Goal: Task Accomplishment & Management: Complete application form

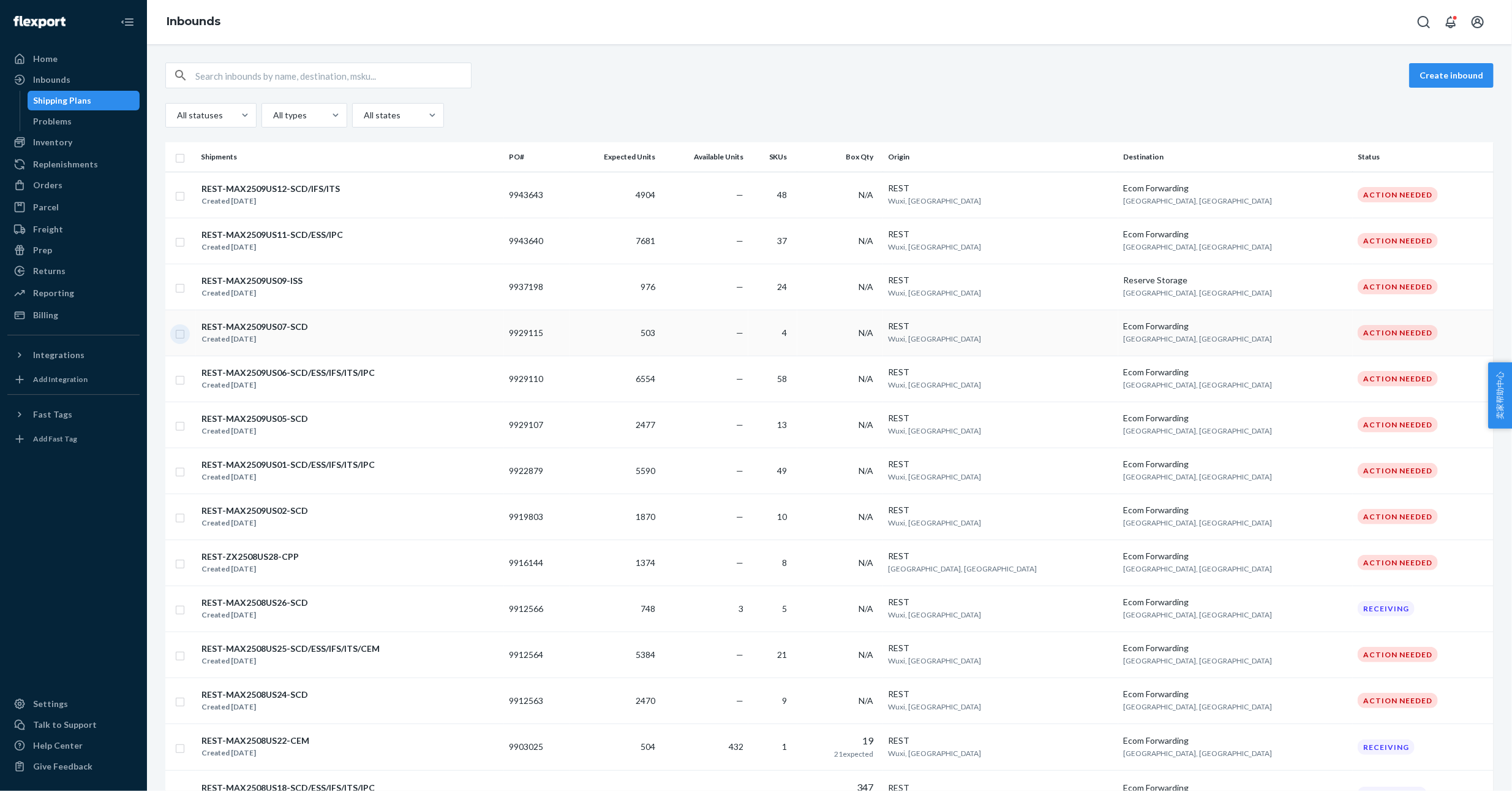
click at [177, 334] on input "checkbox" at bounding box center [179, 332] width 9 height 13
click at [1292, 68] on button "Duplicate" at bounding box center [1300, 75] width 61 height 25
checkbox input "false"
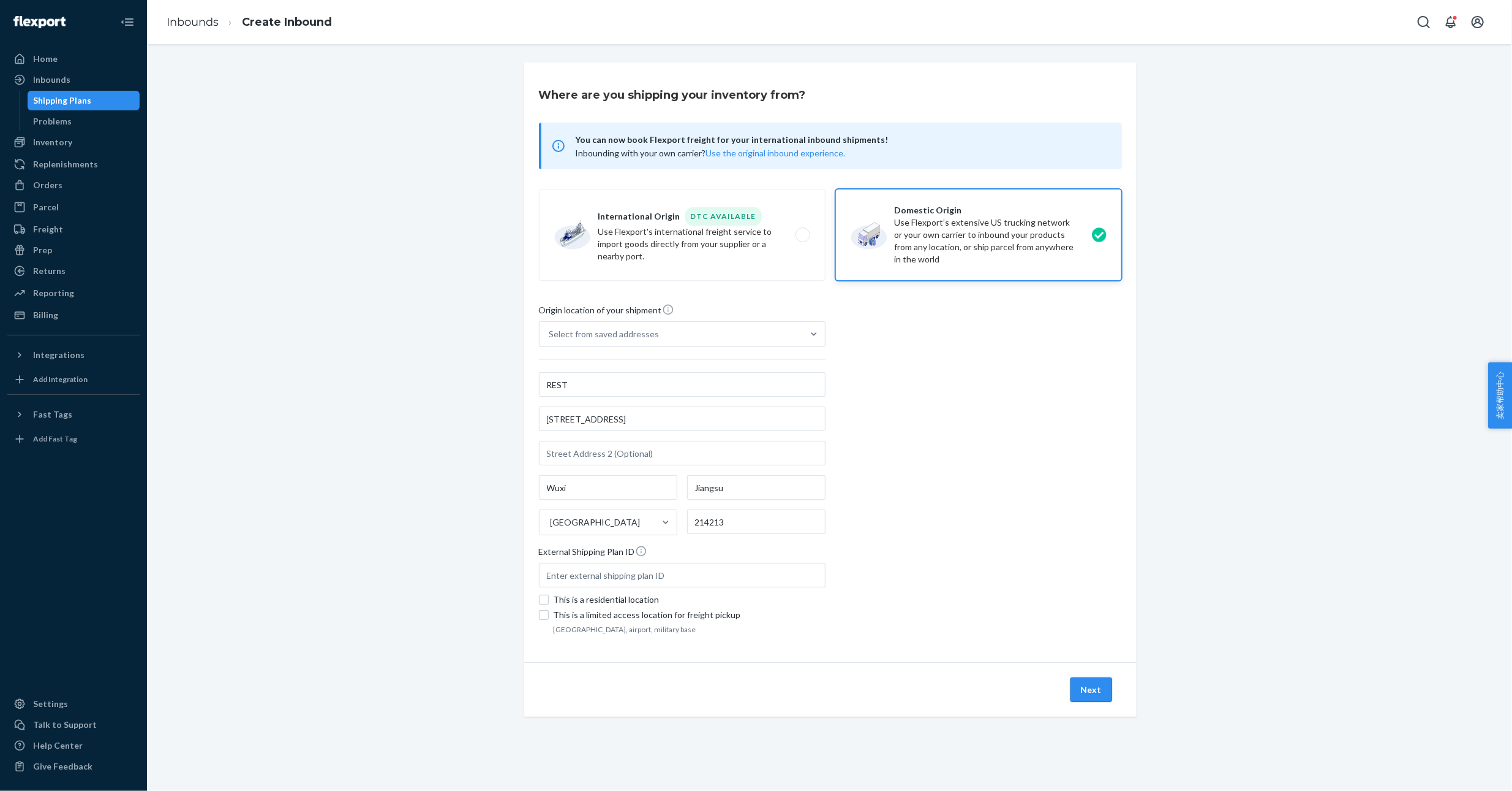
click at [1093, 682] on button "Next" at bounding box center [1092, 689] width 42 height 25
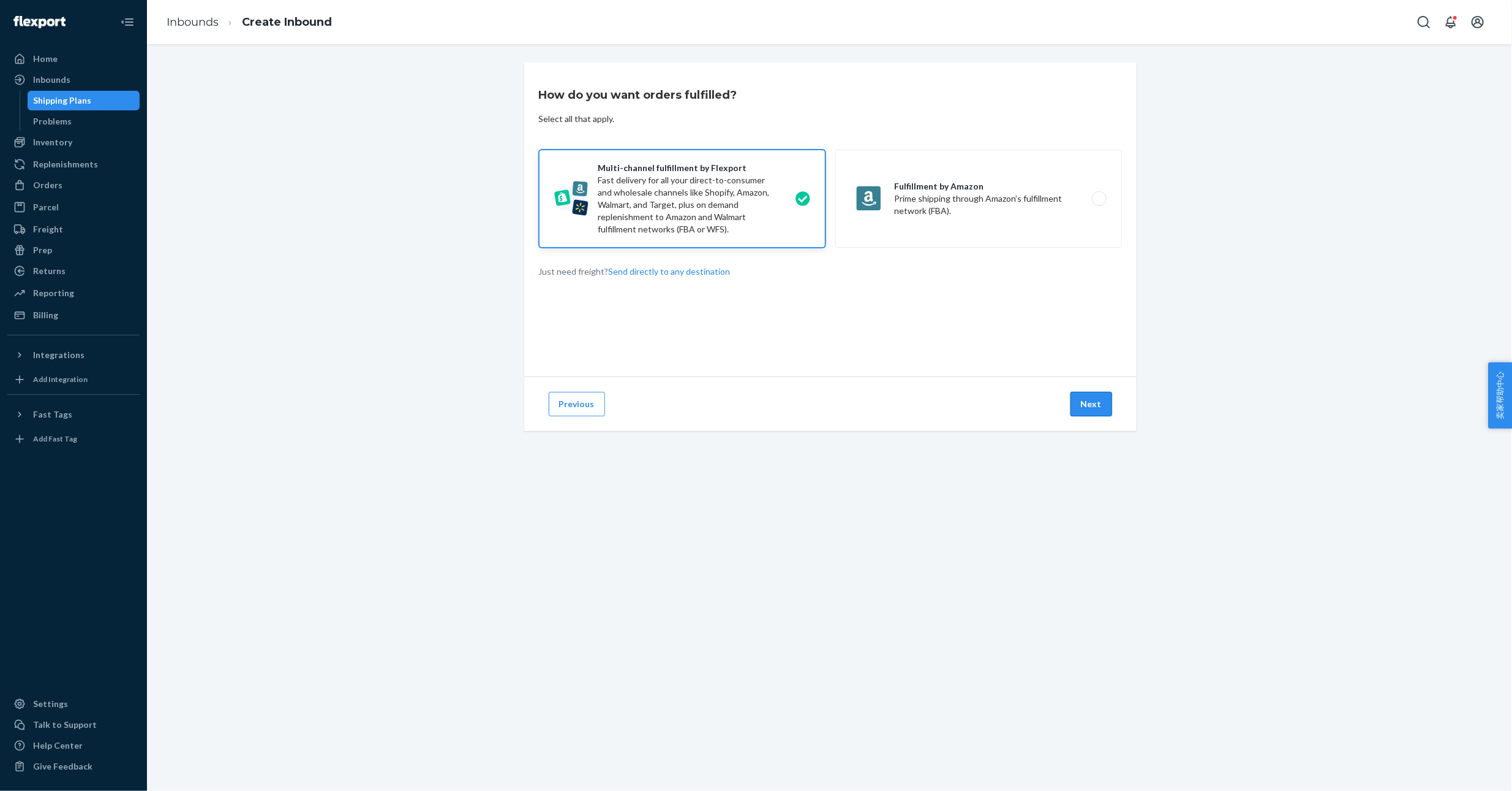
click at [1080, 407] on button "Next" at bounding box center [1092, 404] width 42 height 25
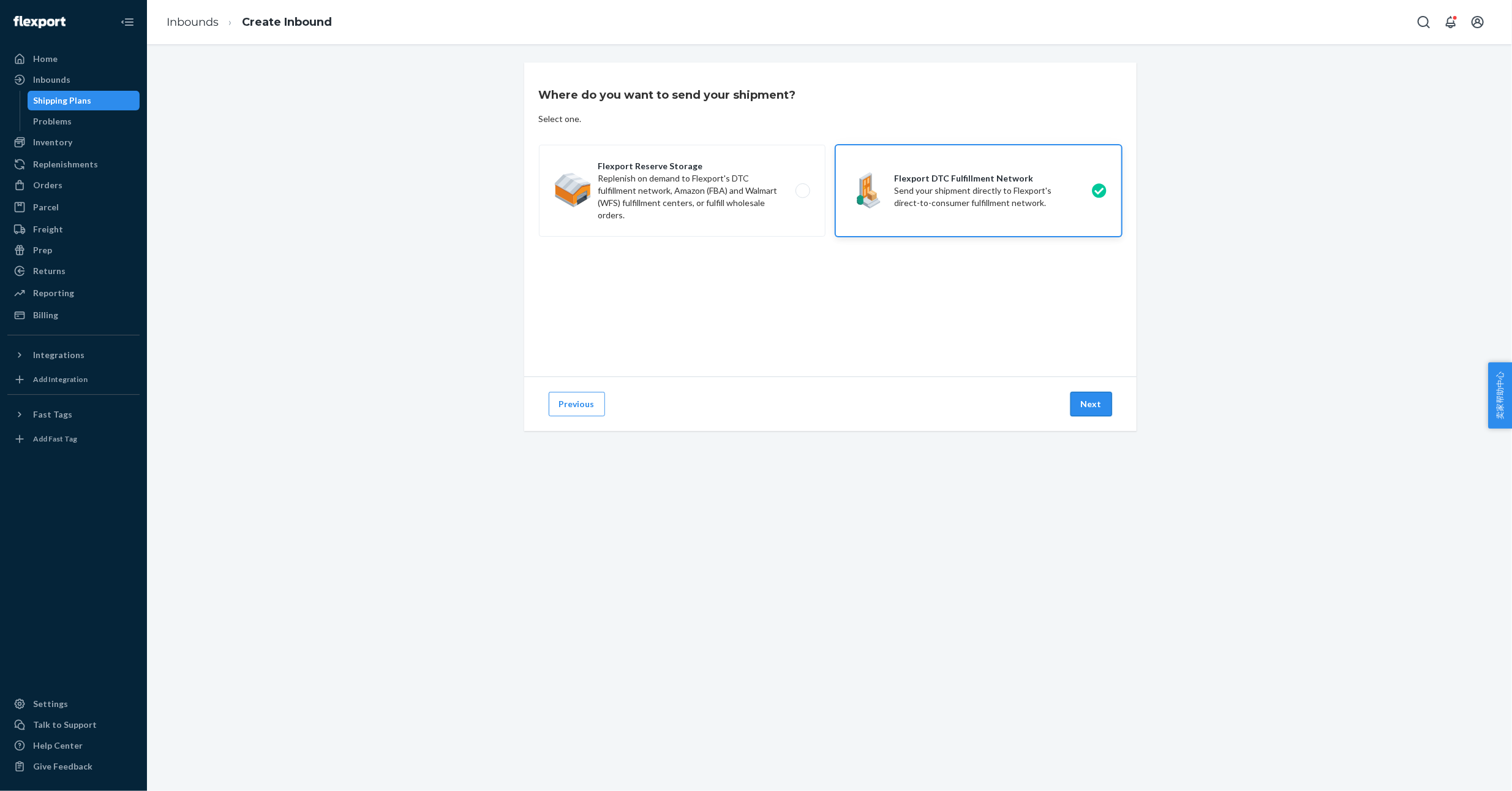
click at [1081, 404] on button "Next" at bounding box center [1092, 404] width 42 height 25
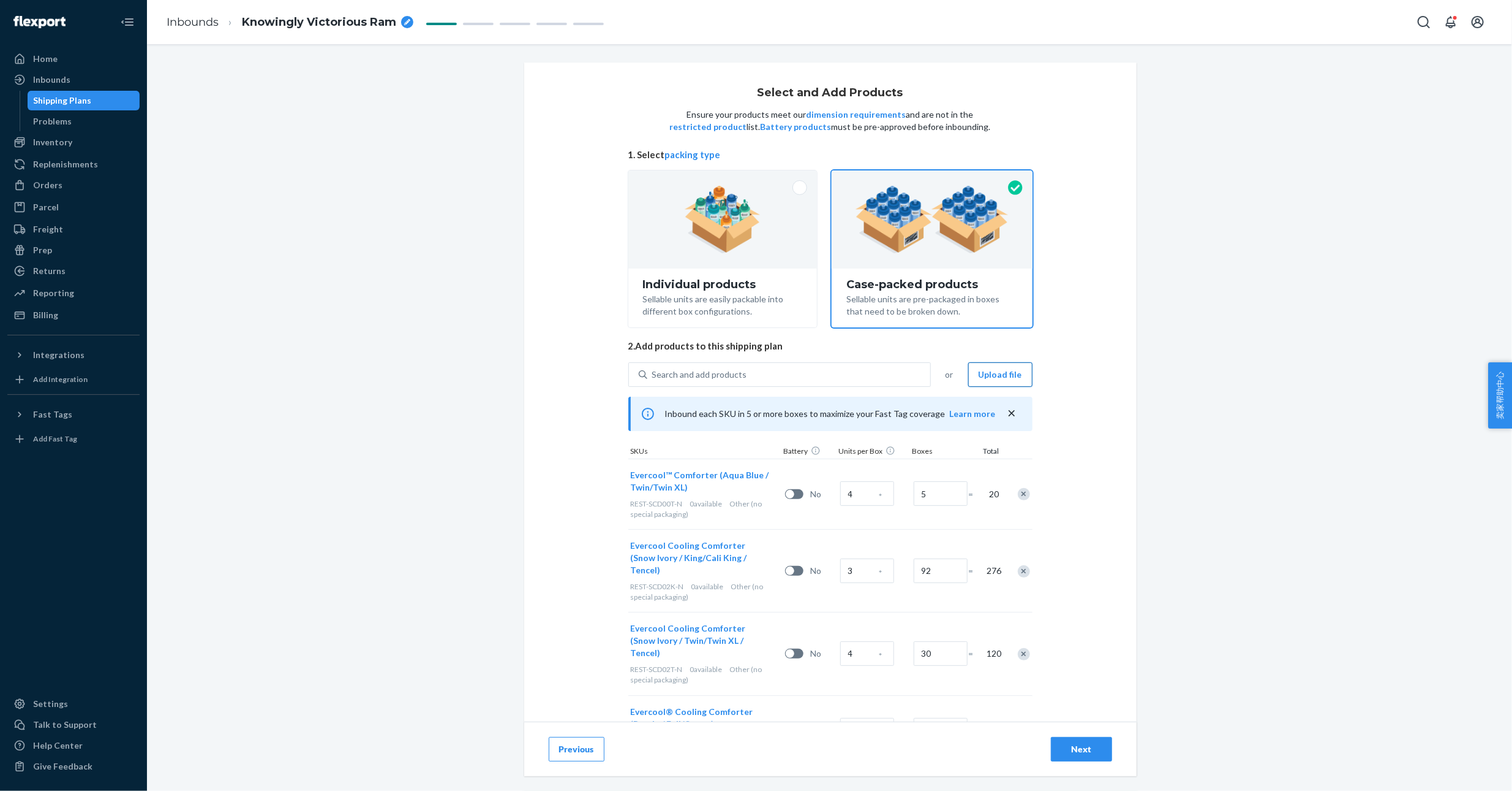
click at [996, 375] on button "Upload file" at bounding box center [1000, 375] width 64 height 25
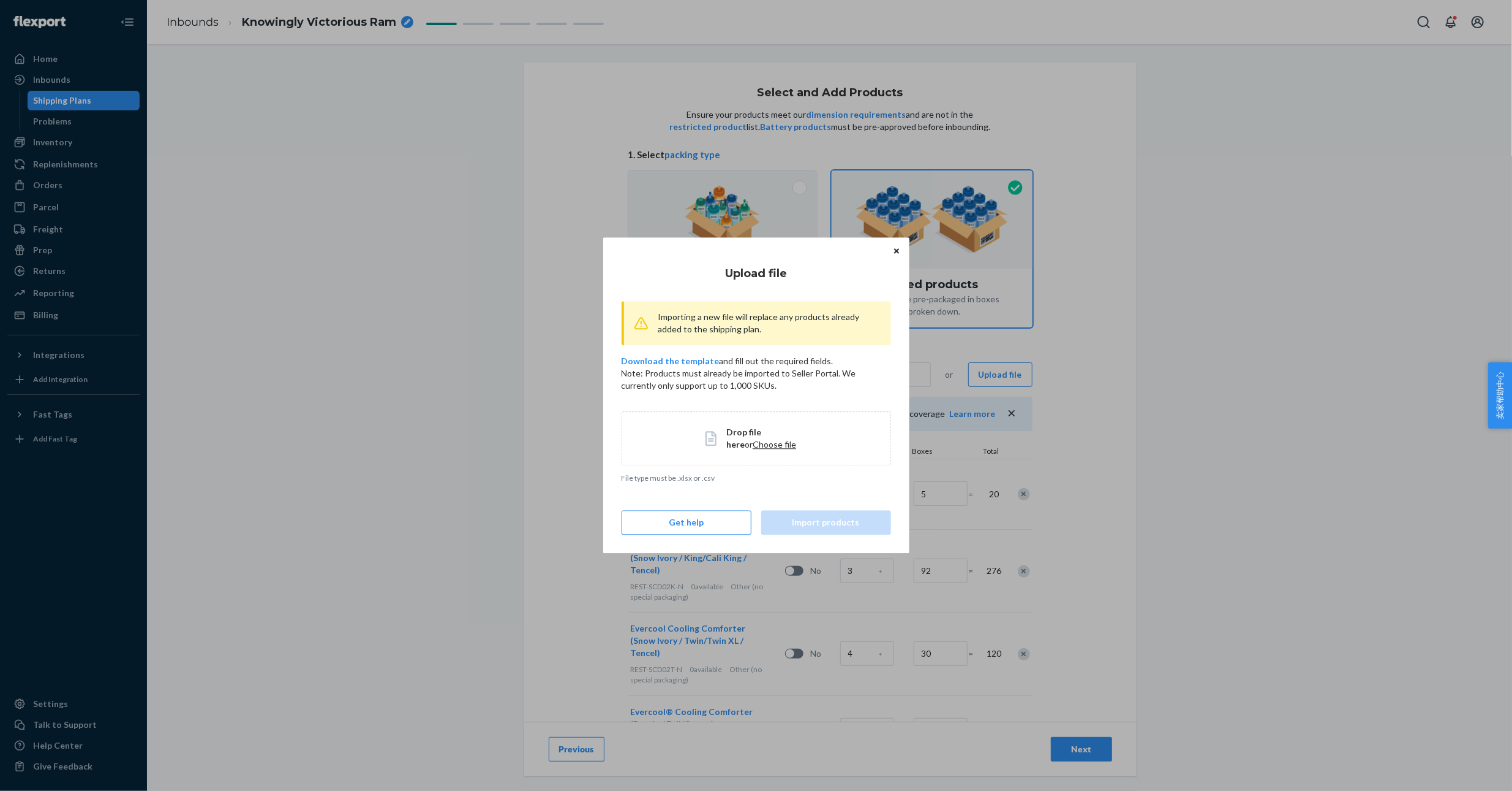
click at [756, 447] on span "Choose file" at bounding box center [774, 444] width 43 height 10
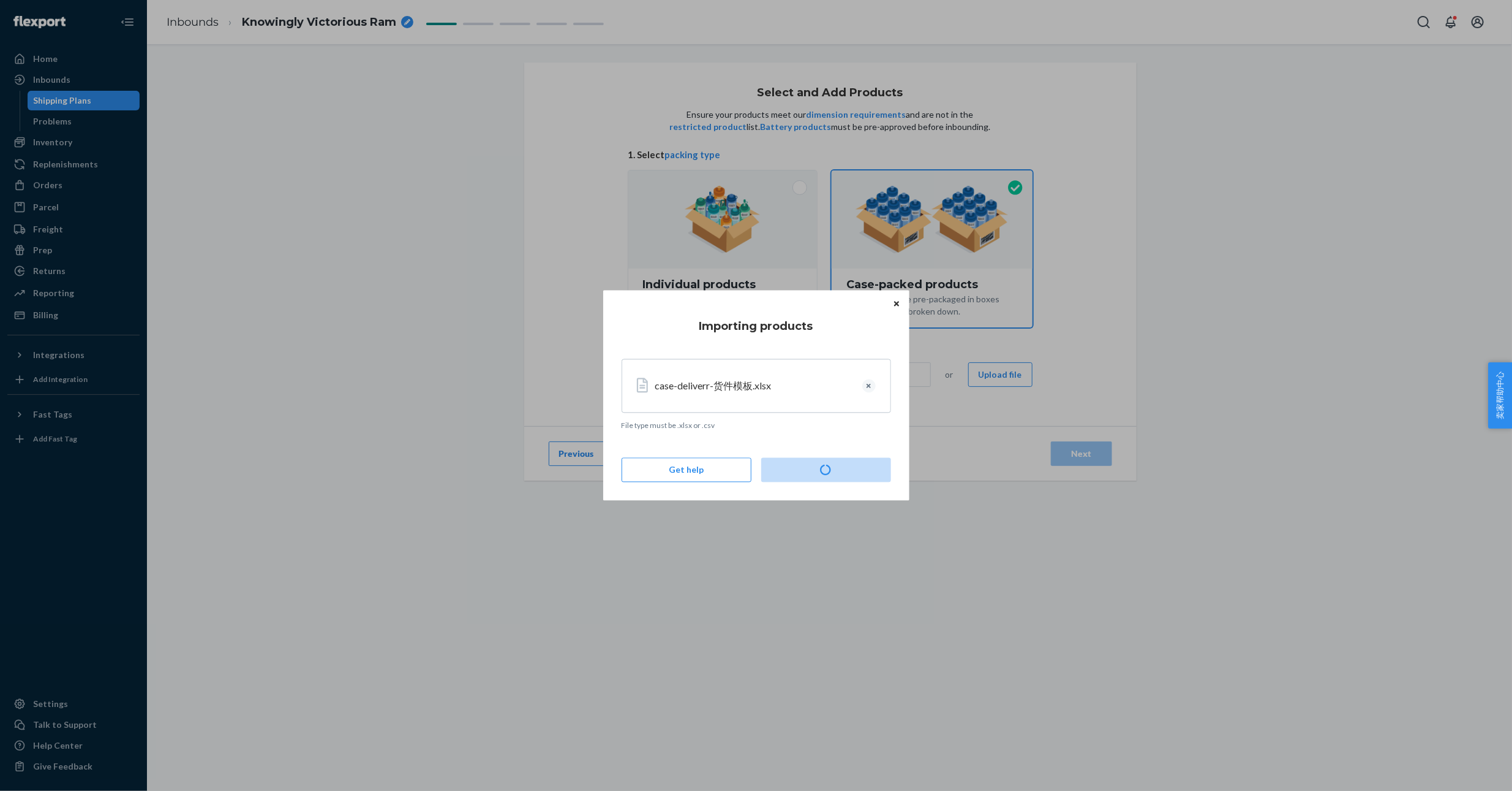
type input "1"
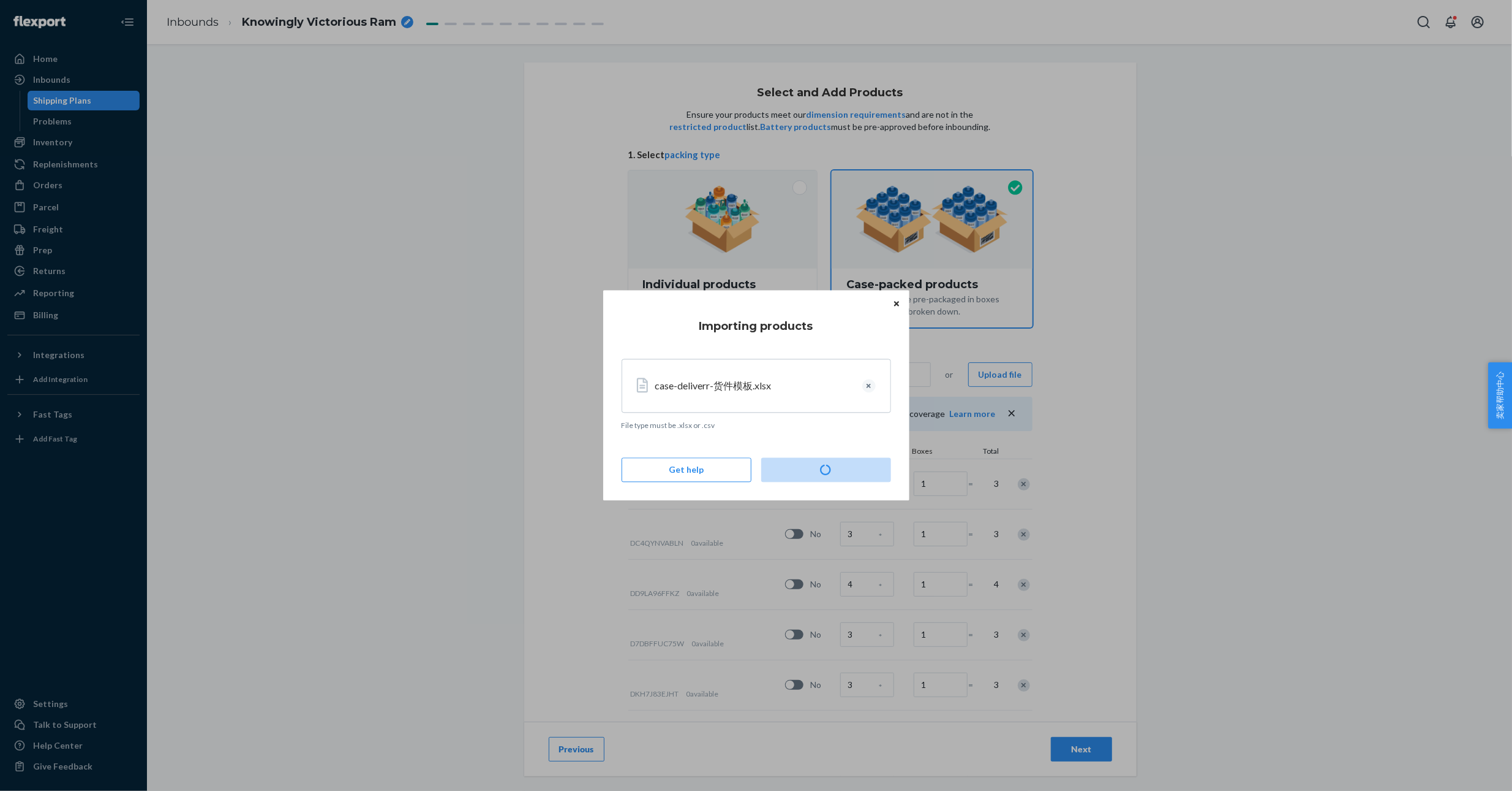
type input "3"
type input "48"
type input "19"
type input "29"
type input "42"
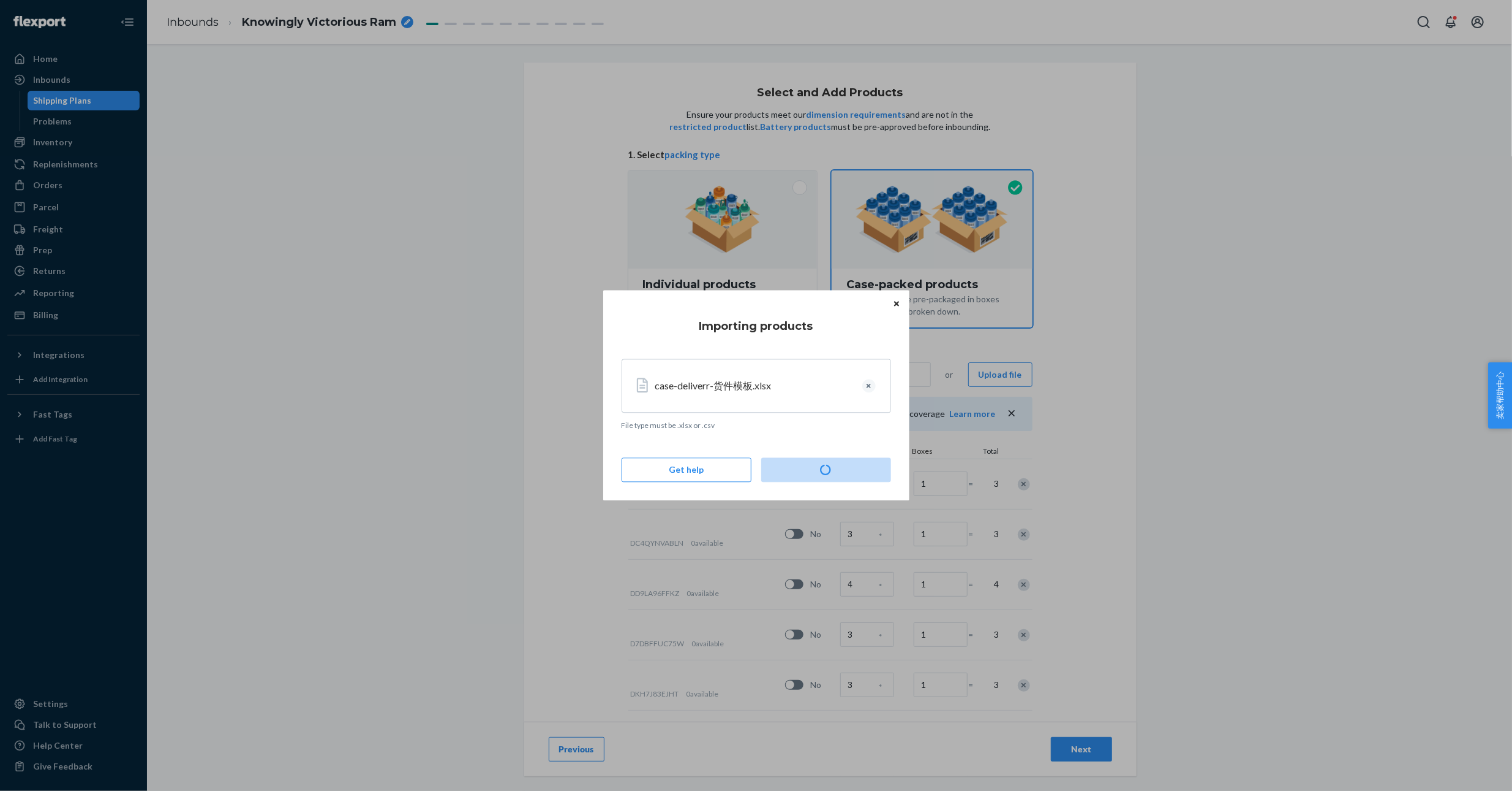
type input "61"
type input "54"
type input "68"
type input "19"
type input "51"
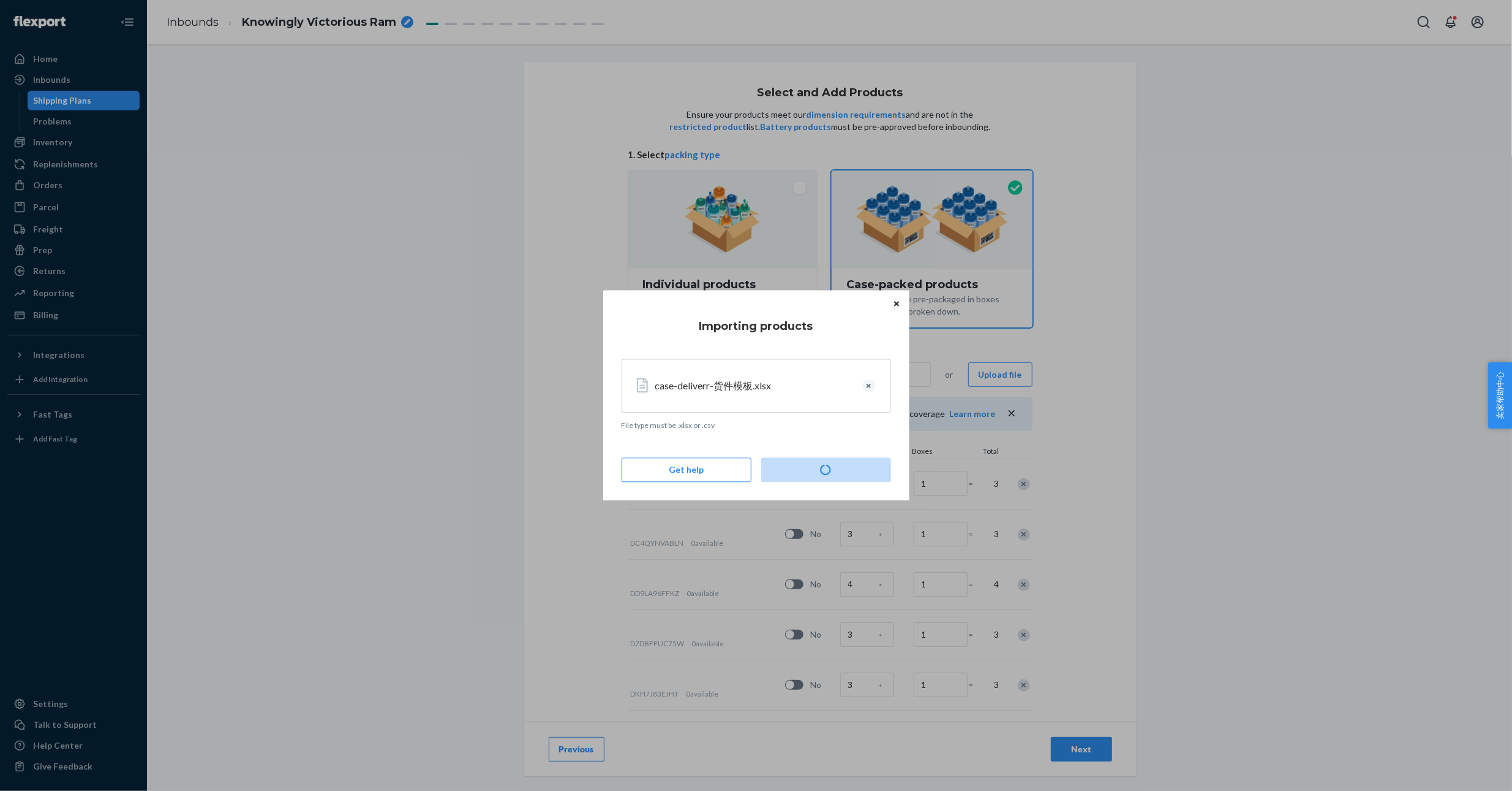
type input "46"
type input "33"
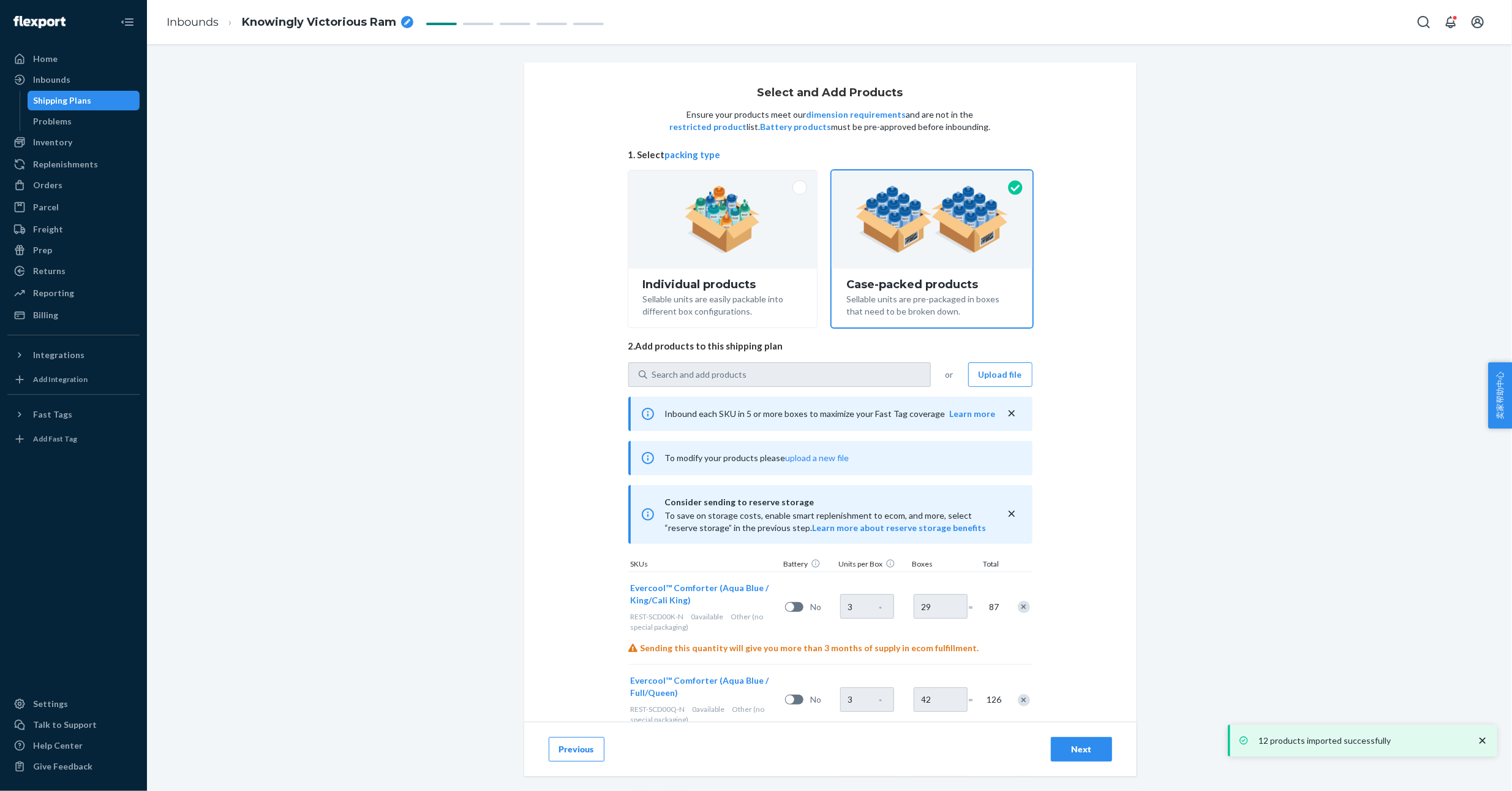
click at [405, 19] on icon "breadcrumbs" at bounding box center [407, 21] width 6 height 6
drag, startPoint x: 348, startPoint y: 23, endPoint x: 113, endPoint y: 32, distance: 235.2
click at [113, 32] on div "Home Inbounds Shipping Plans Problems Inventory Products Replenishments Orders …" at bounding box center [756, 395] width 1512 height 791
type input "REST-MAX2509US13-SCD"
click at [423, 236] on div "Select and Add Products Ensure your products meet our dimension requirements an…" at bounding box center [830, 276] width 1347 height 429
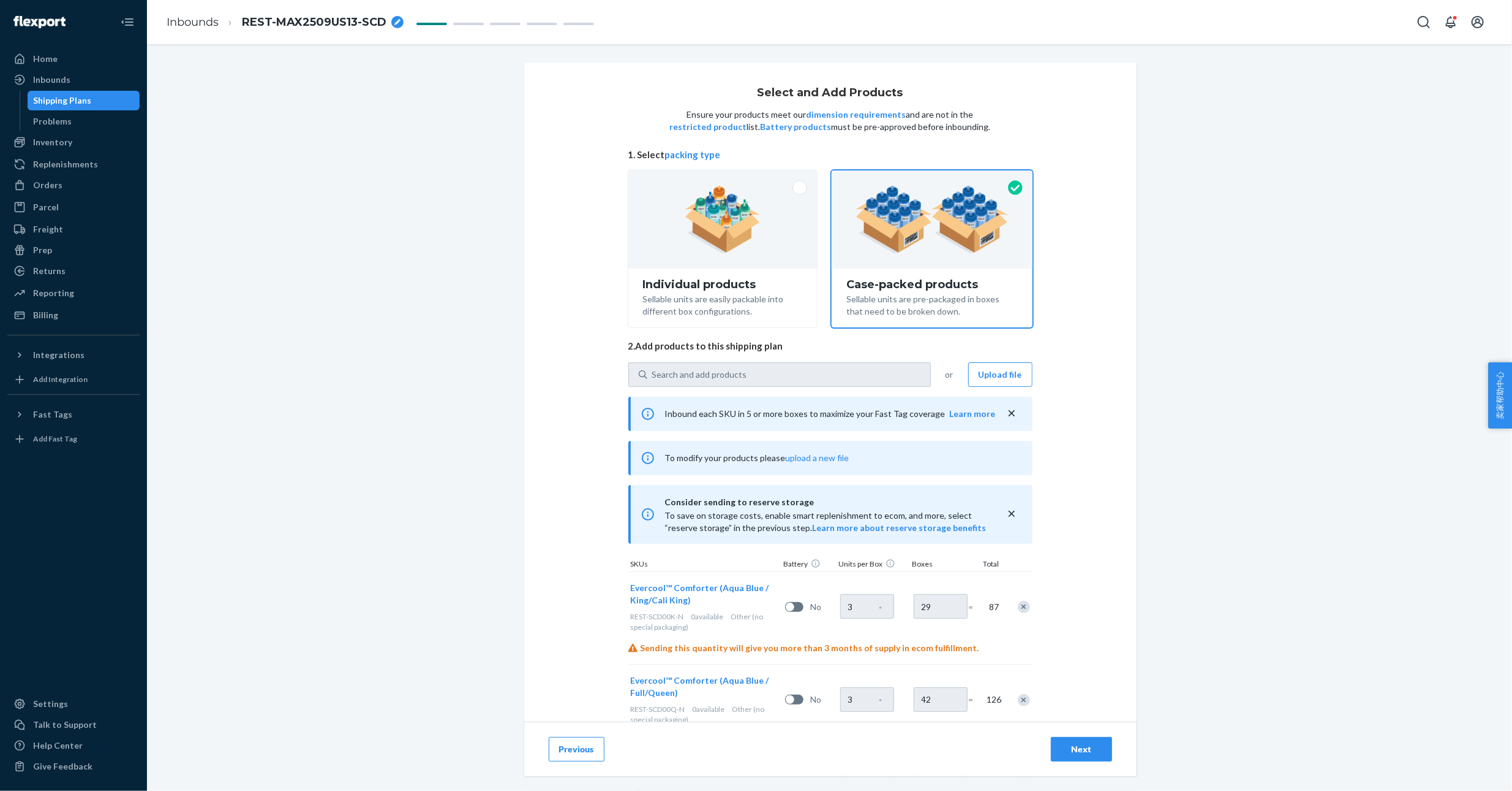
click at [1376, 396] on div "Select and Add Products Ensure your products meet our dimension requirements an…" at bounding box center [830, 276] width 1347 height 429
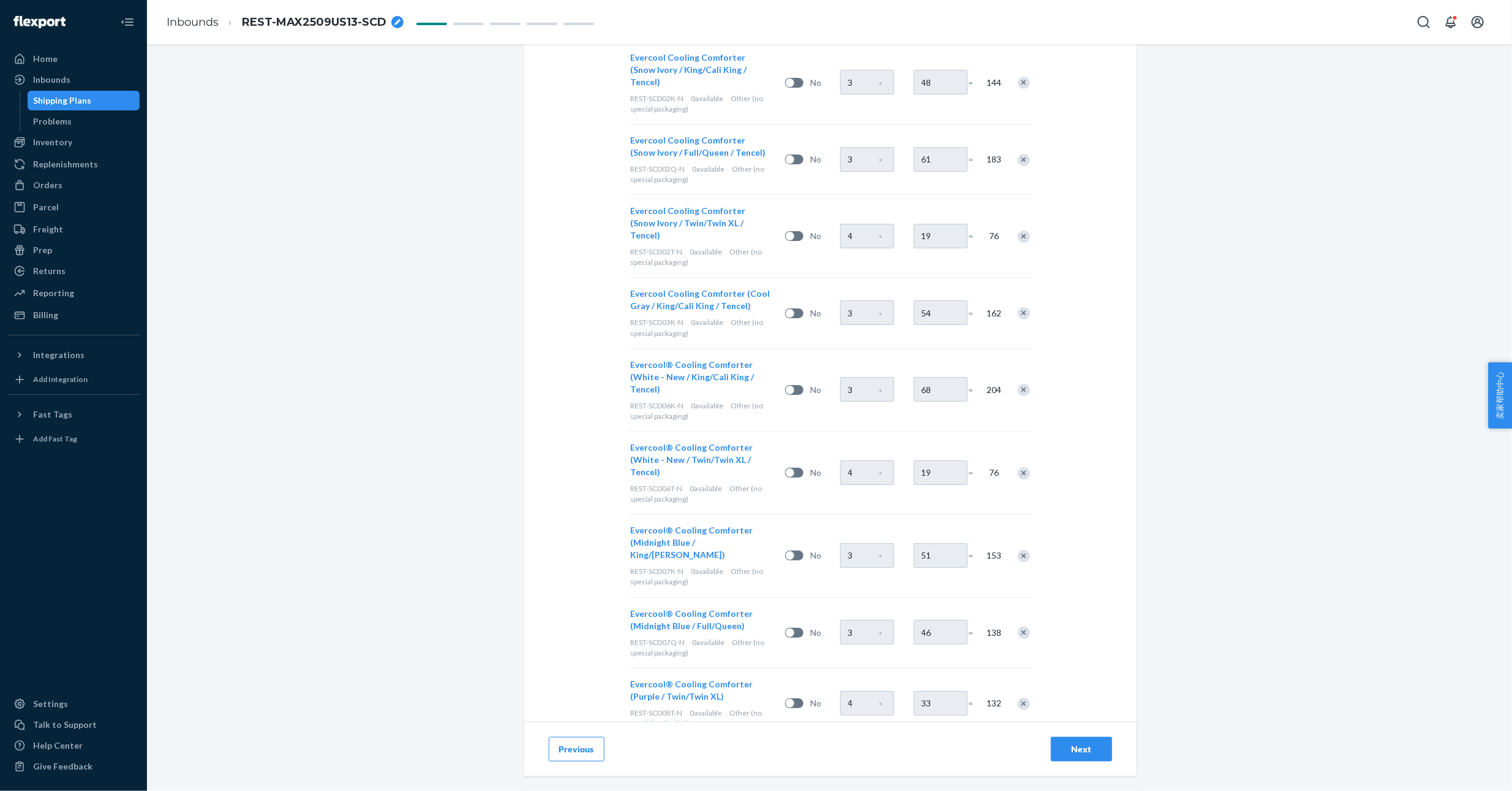
scroll to position [767, 0]
click at [1091, 745] on div "Next" at bounding box center [1081, 749] width 40 height 12
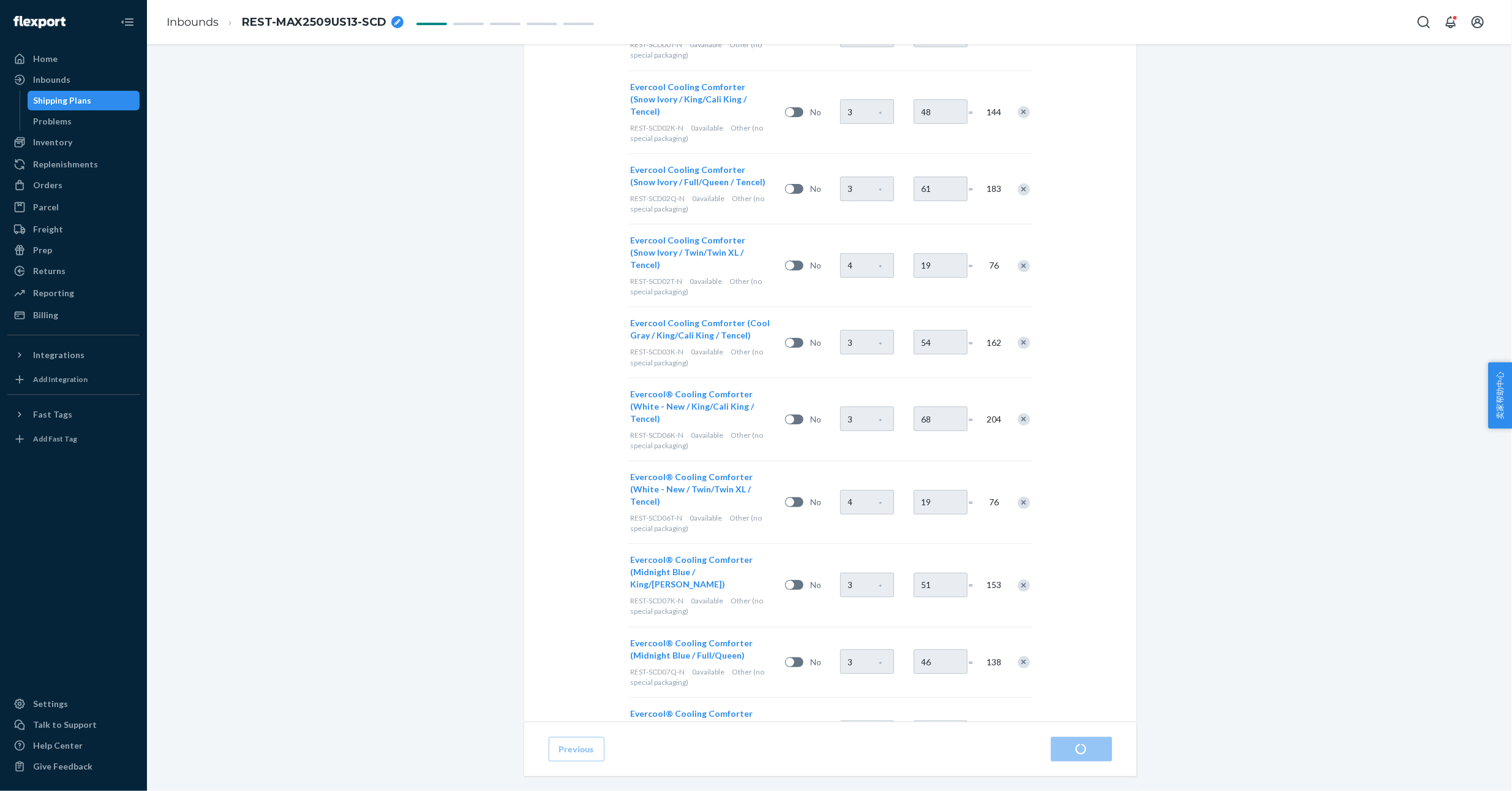
scroll to position [767, 0]
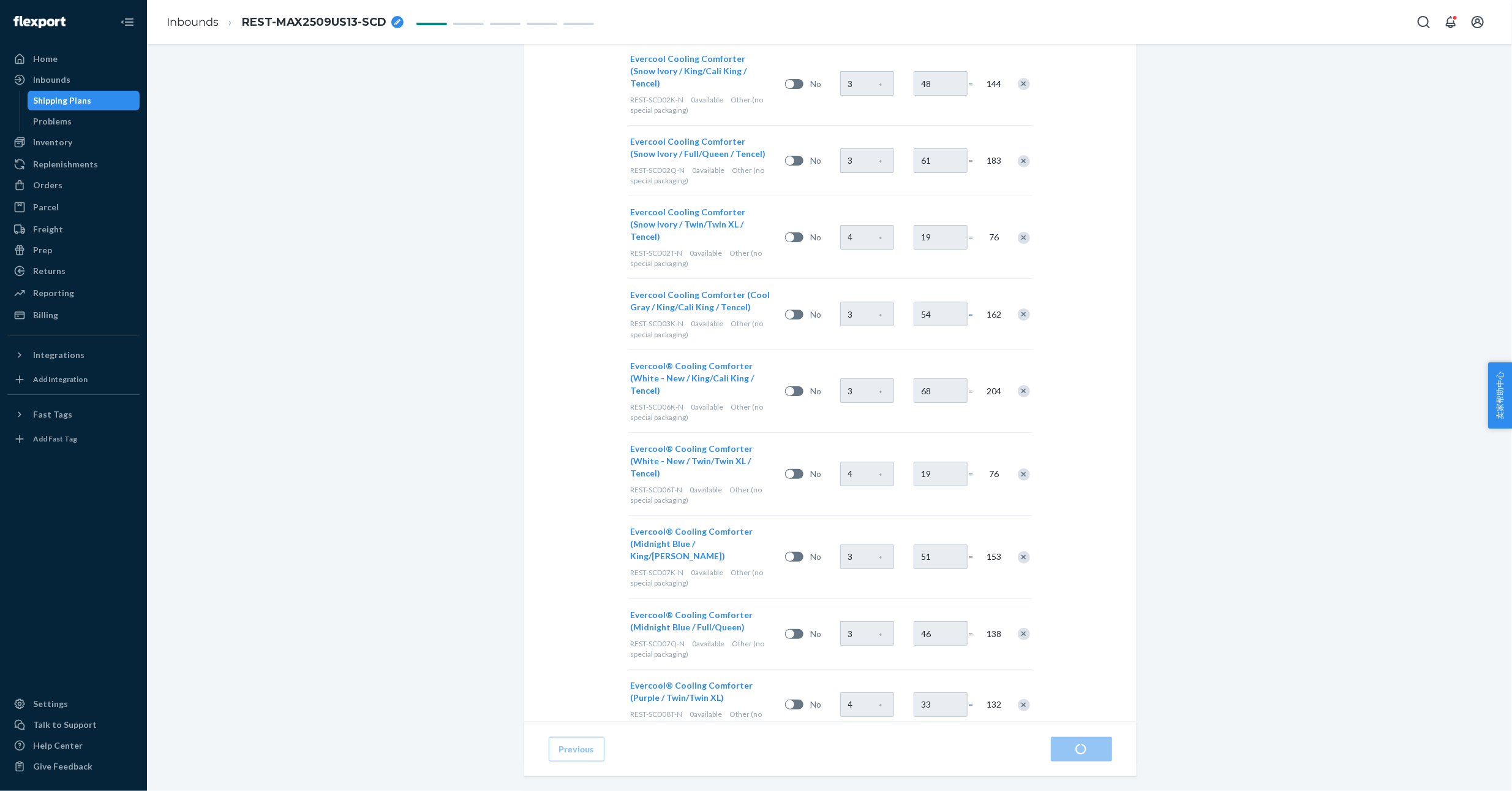
radio input "true"
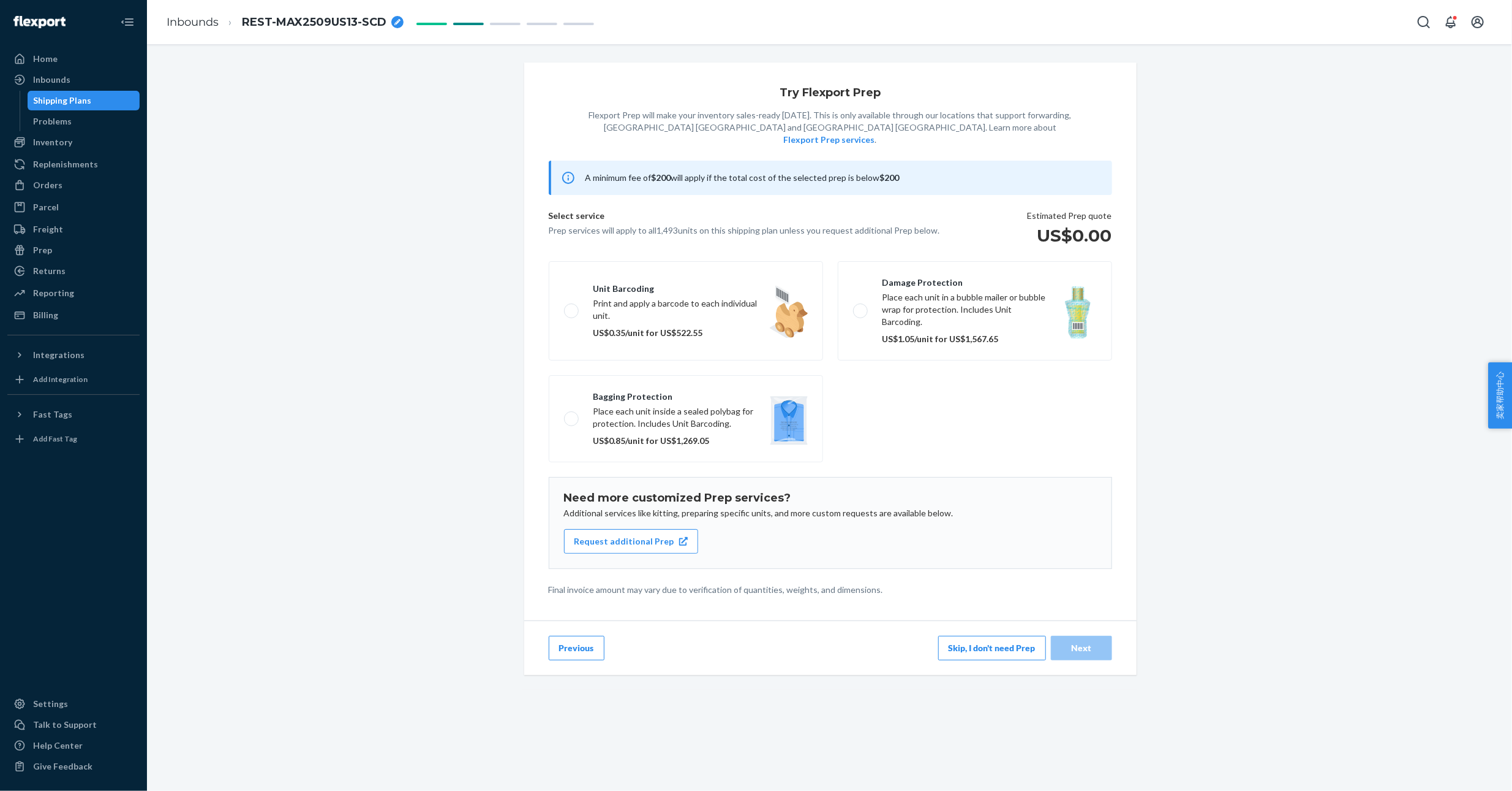
click at [979, 636] on button "Skip, I don't need Prep" at bounding box center [992, 648] width 107 height 25
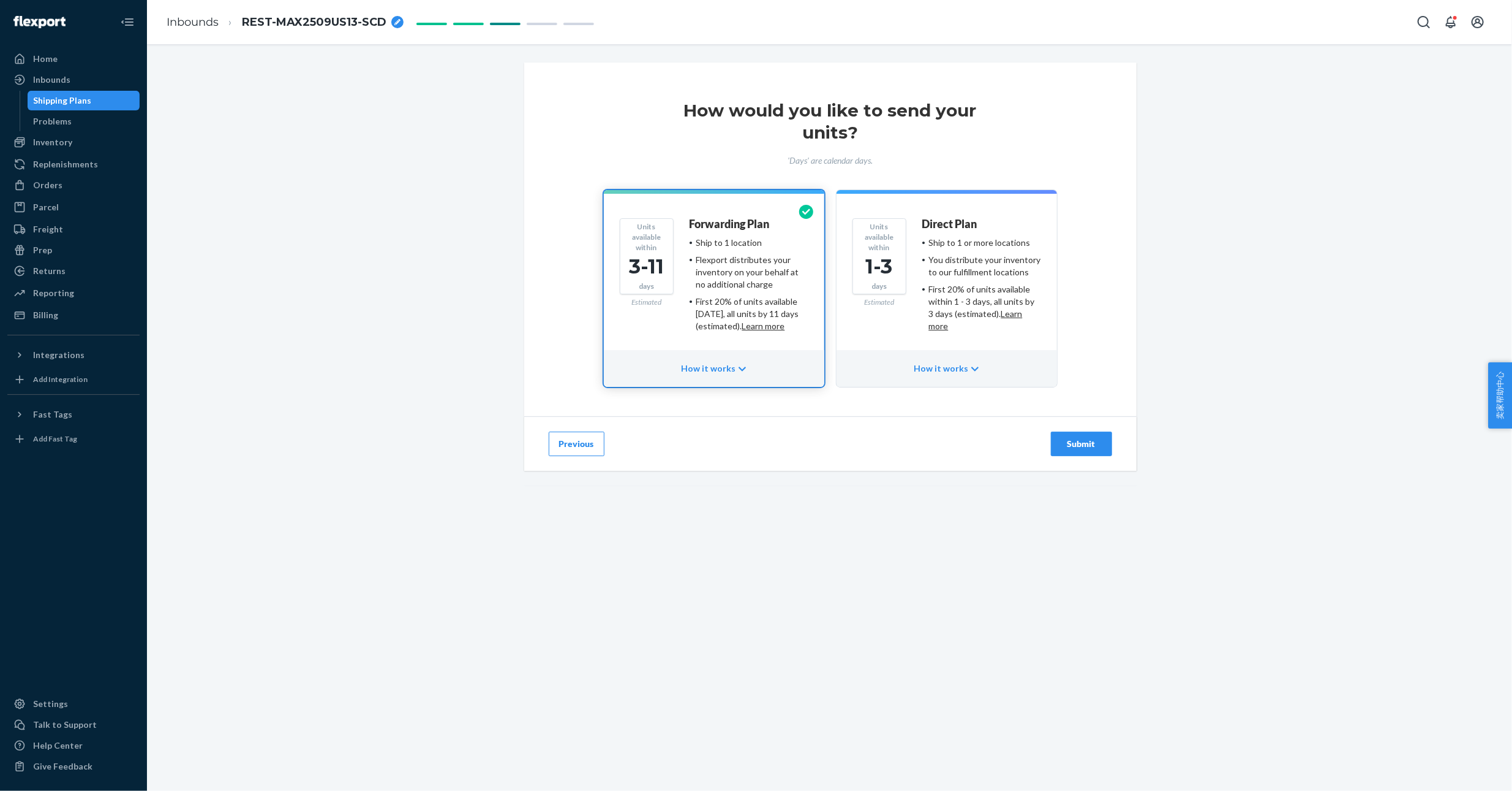
click at [1065, 440] on div "Submit" at bounding box center [1081, 444] width 40 height 12
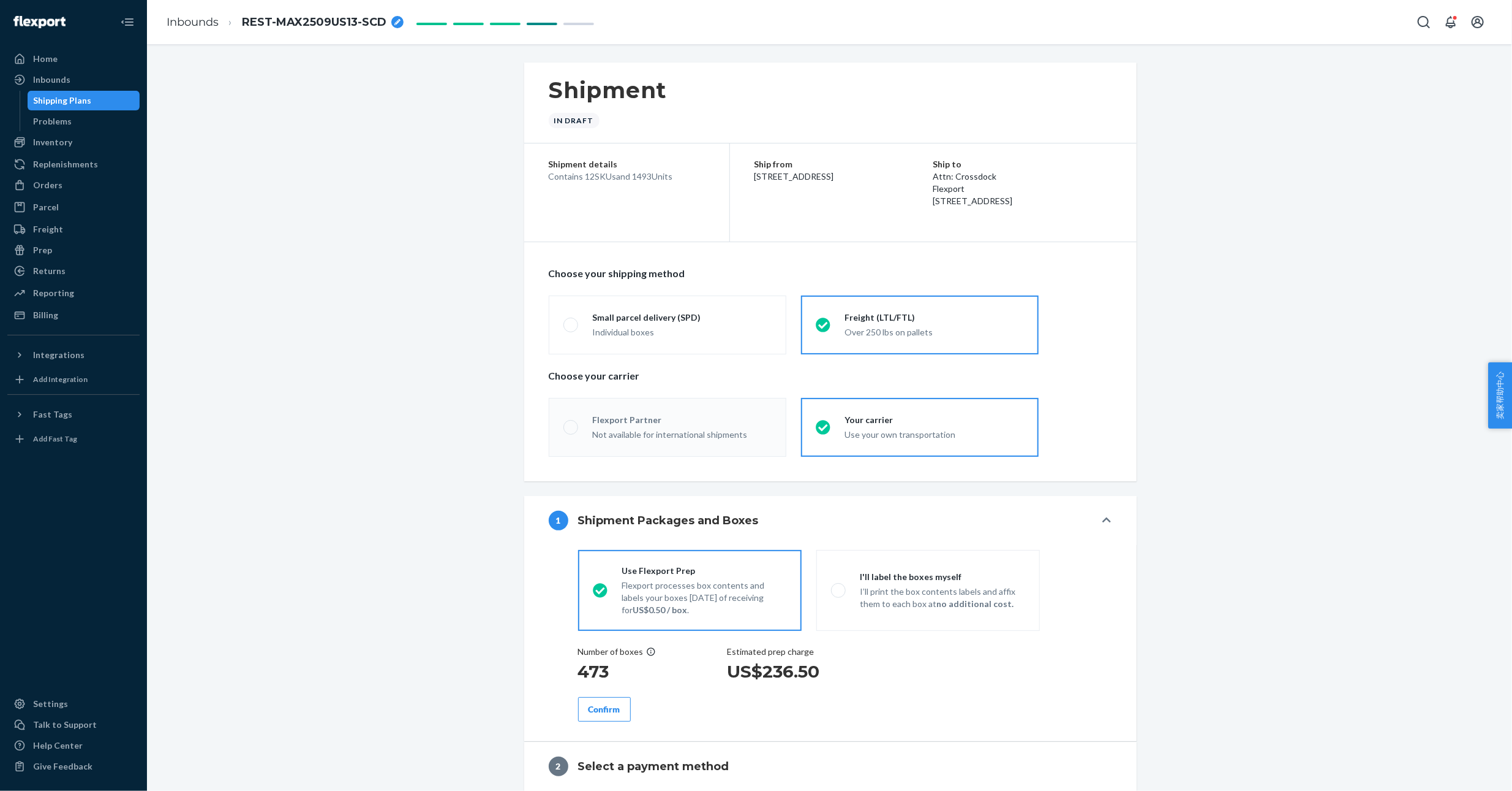
radio input "true"
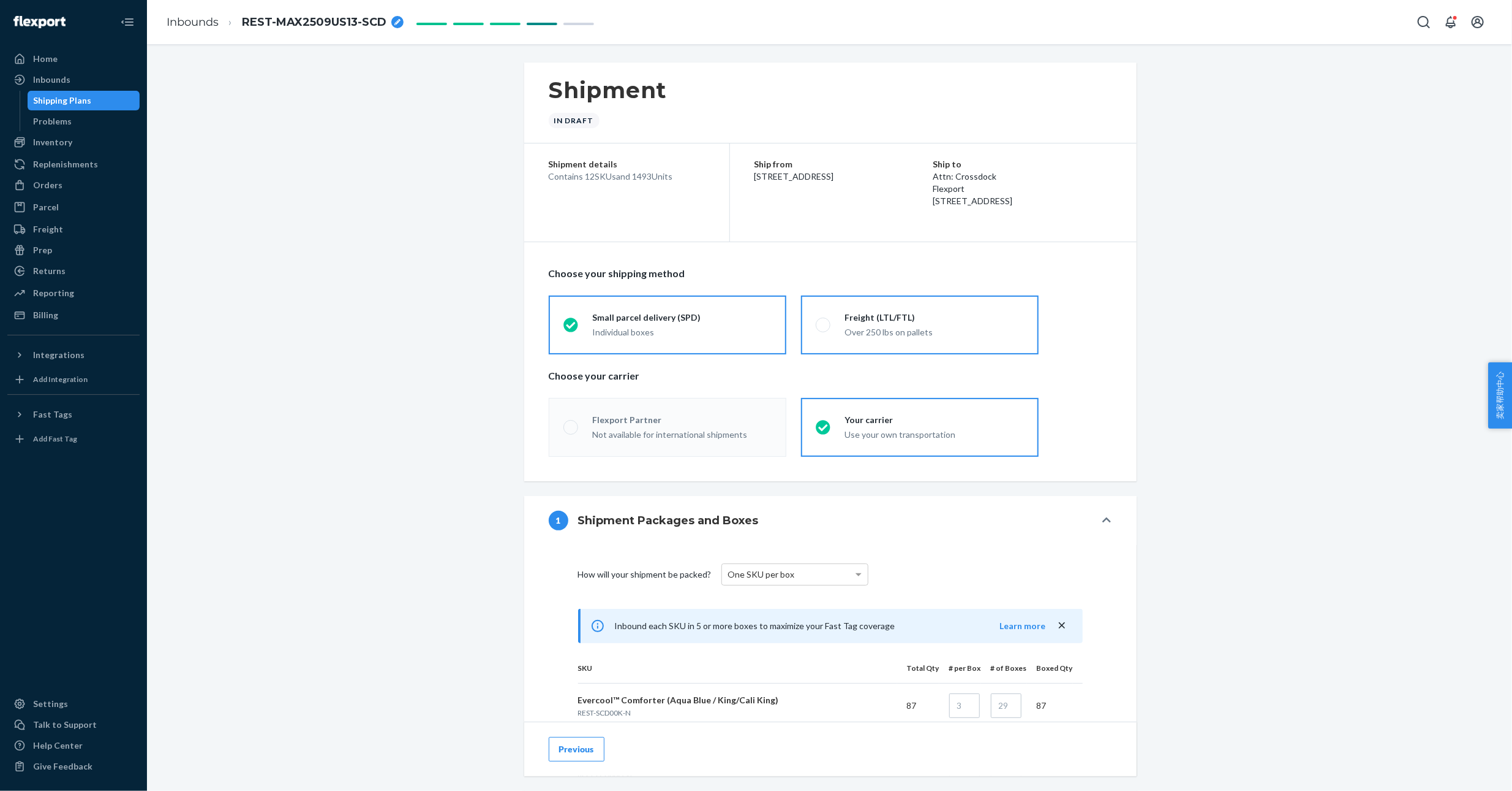
click at [912, 334] on div "Over 250 lbs on pallets" at bounding box center [935, 332] width 179 height 12
click at [824, 329] on input "Freight (LTL/FTL) Over 250 lbs on pallets" at bounding box center [820, 324] width 8 height 8
radio input "true"
radio input "false"
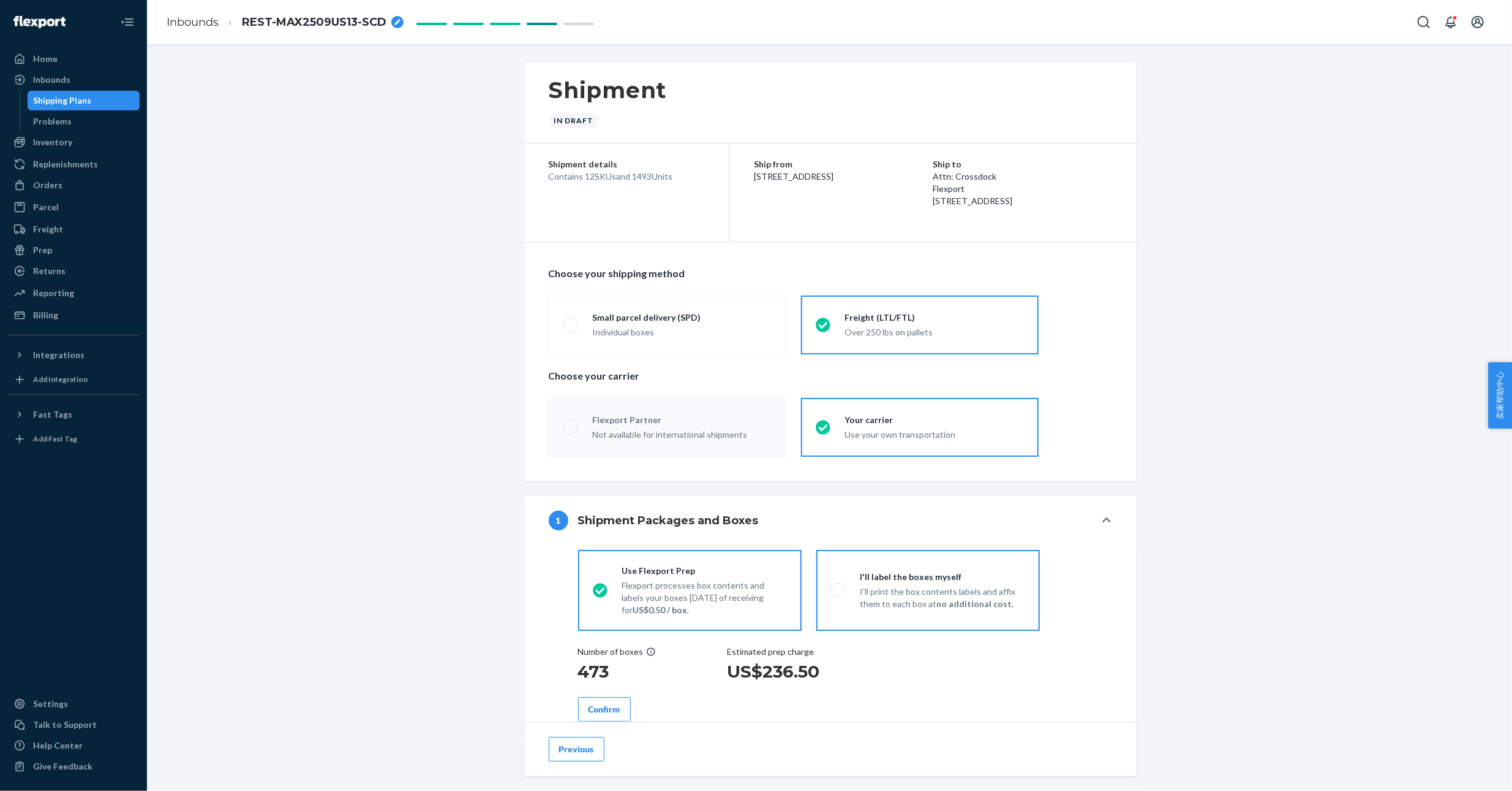
click at [940, 566] on label "I'll label the boxes myself I’ll print the box contents labels and affix them t…" at bounding box center [928, 590] width 223 height 81
click at [839, 586] on input "I'll label the boxes myself I’ll print the box contents labels and affix them t…" at bounding box center [835, 590] width 8 height 8
radio input "true"
radio input "false"
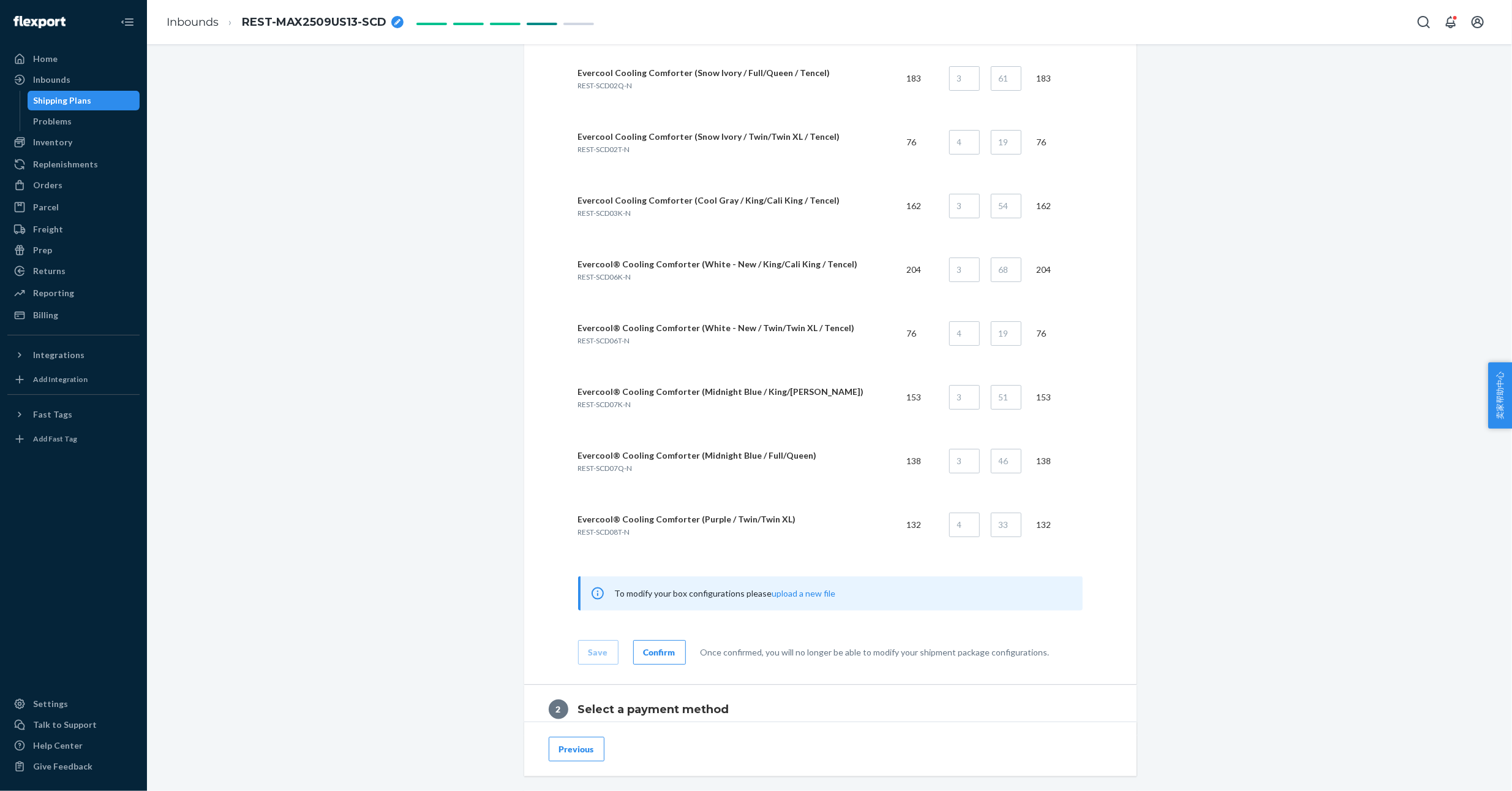
scroll to position [1102, 0]
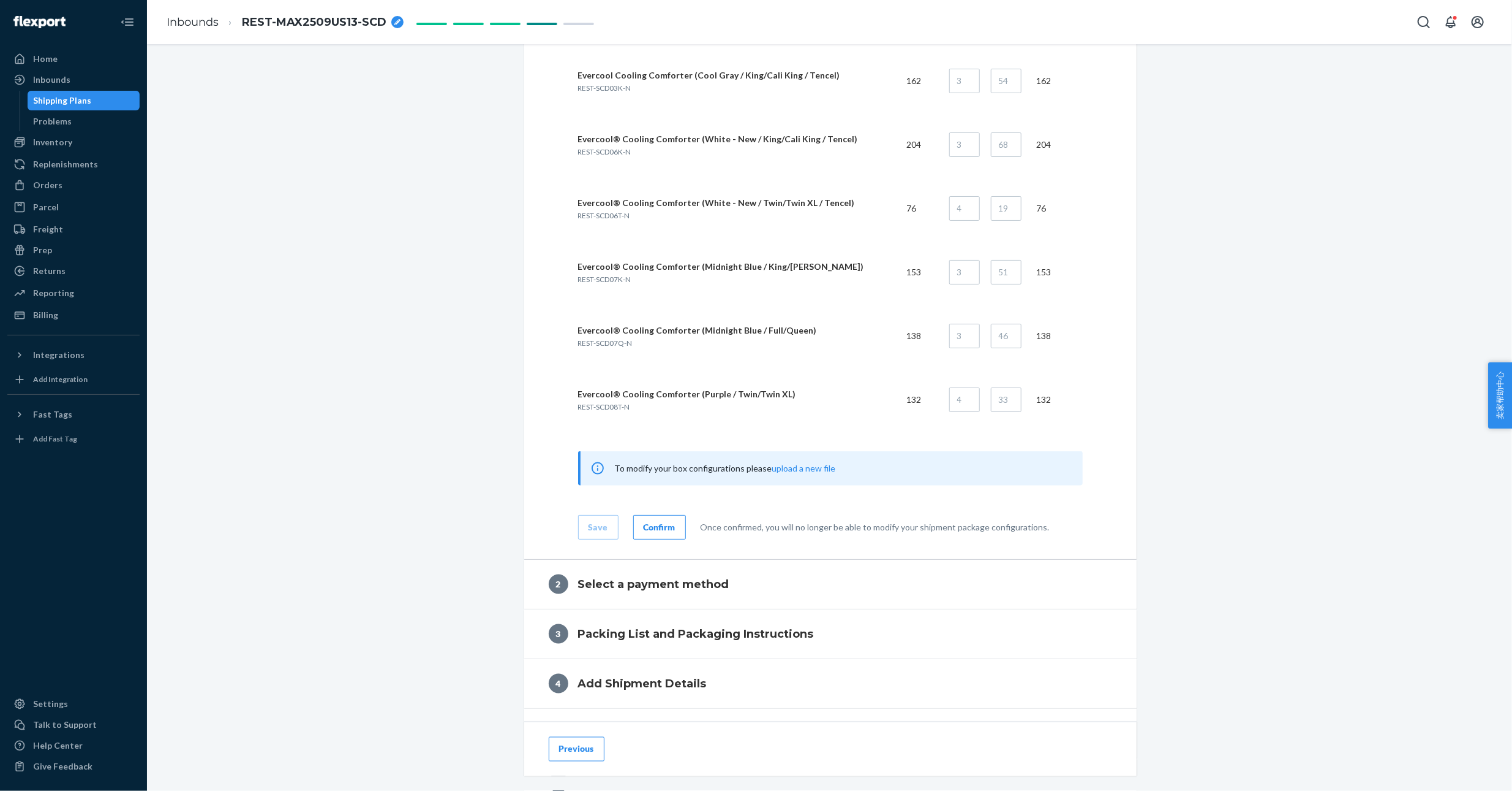
click at [658, 524] on div "Confirm" at bounding box center [659, 527] width 32 height 12
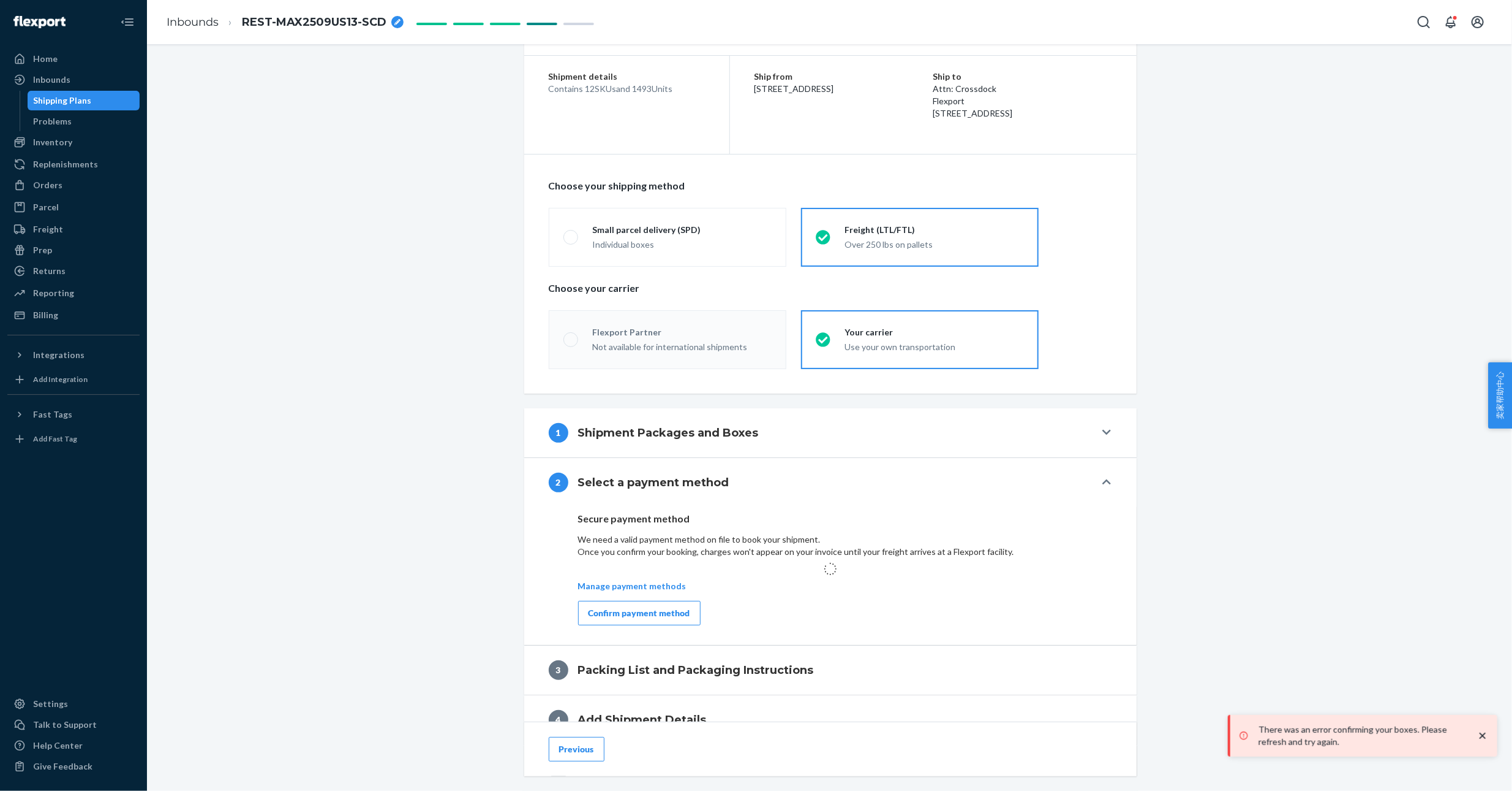
scroll to position [91, 0]
click at [1089, 419] on button "1 Shipment Packages and Boxes" at bounding box center [831, 428] width 612 height 49
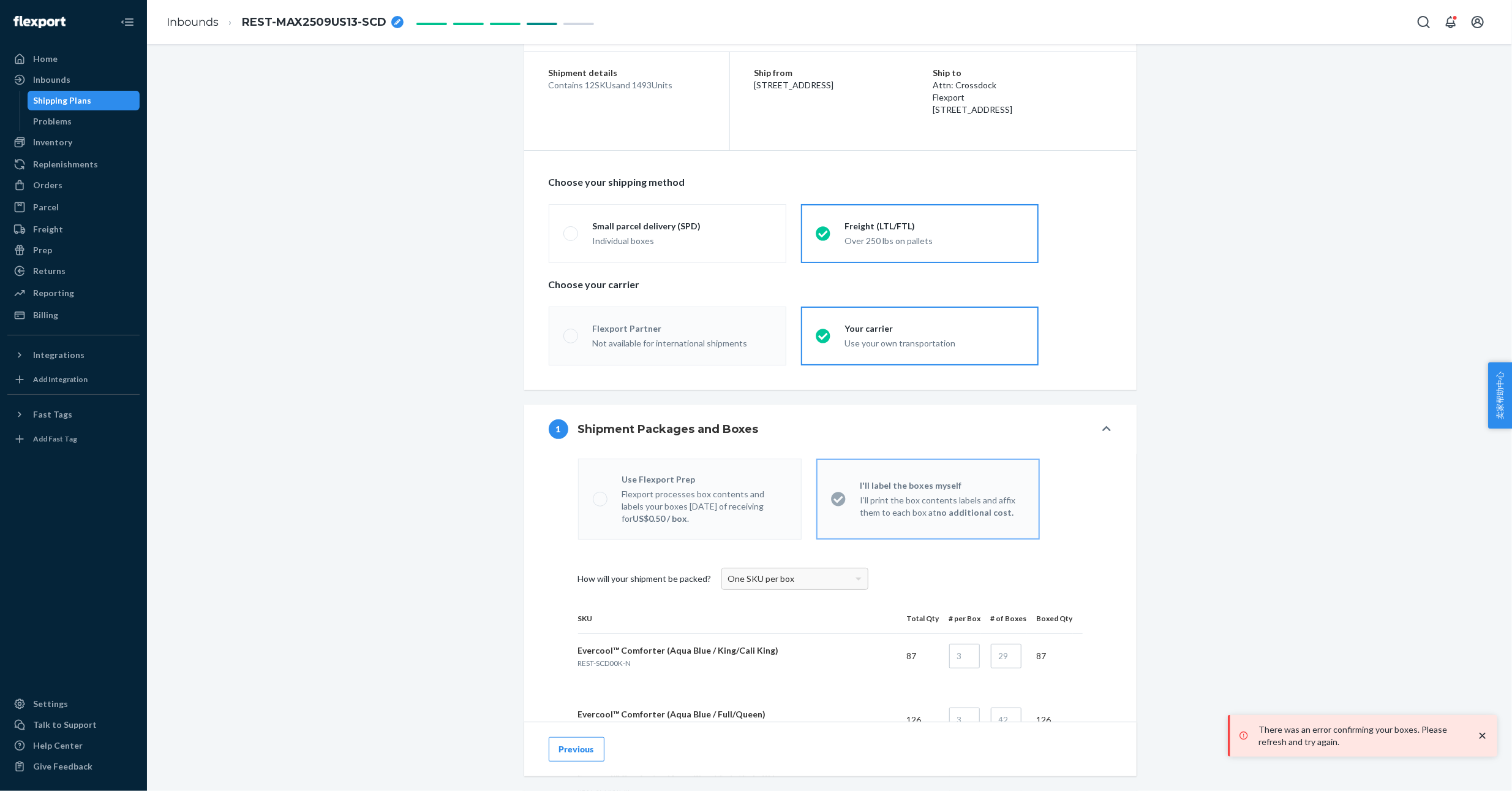
click at [1094, 426] on button "1 Shipment Packages and Boxes" at bounding box center [831, 428] width 612 height 49
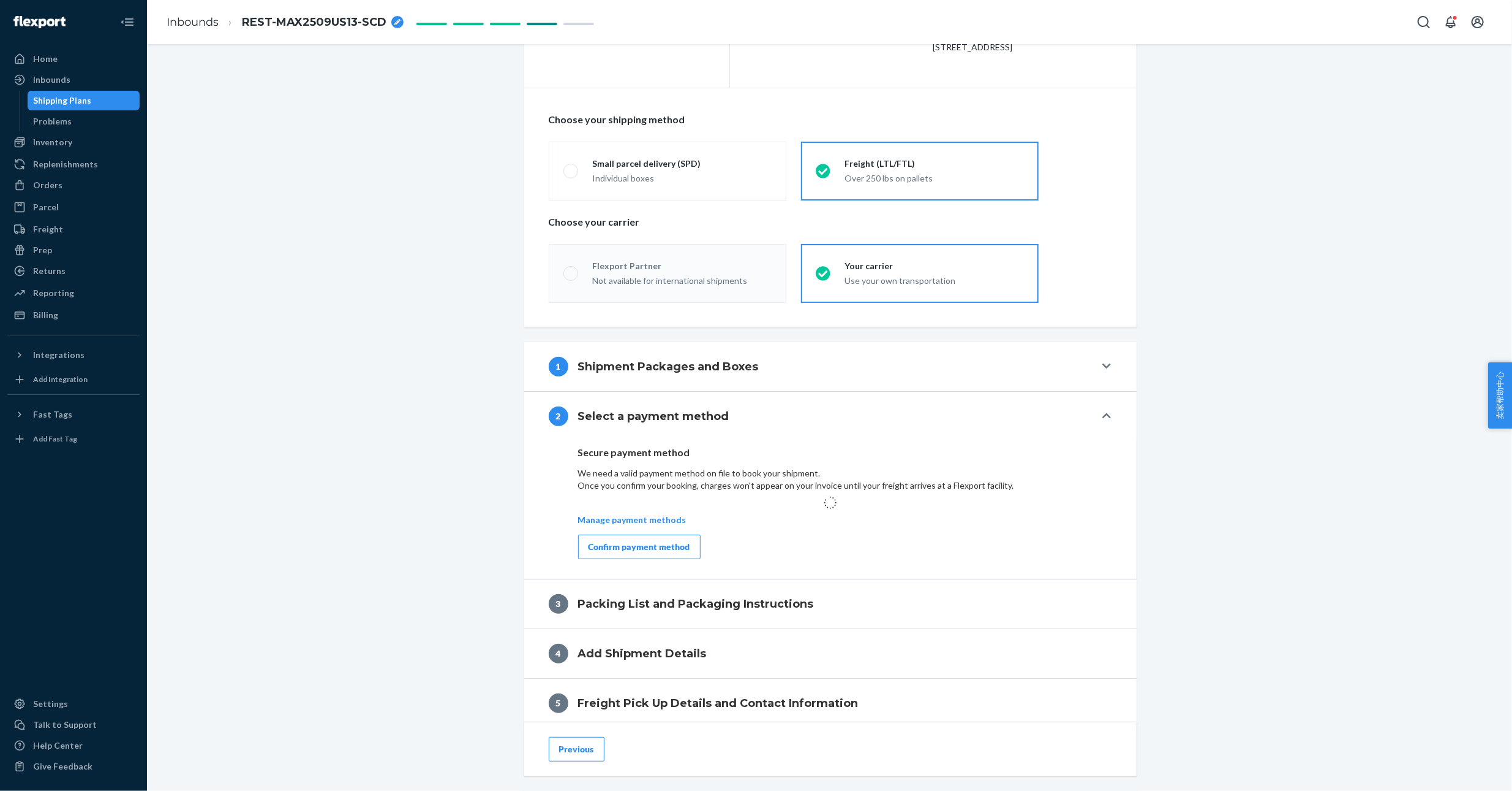
scroll to position [183, 0]
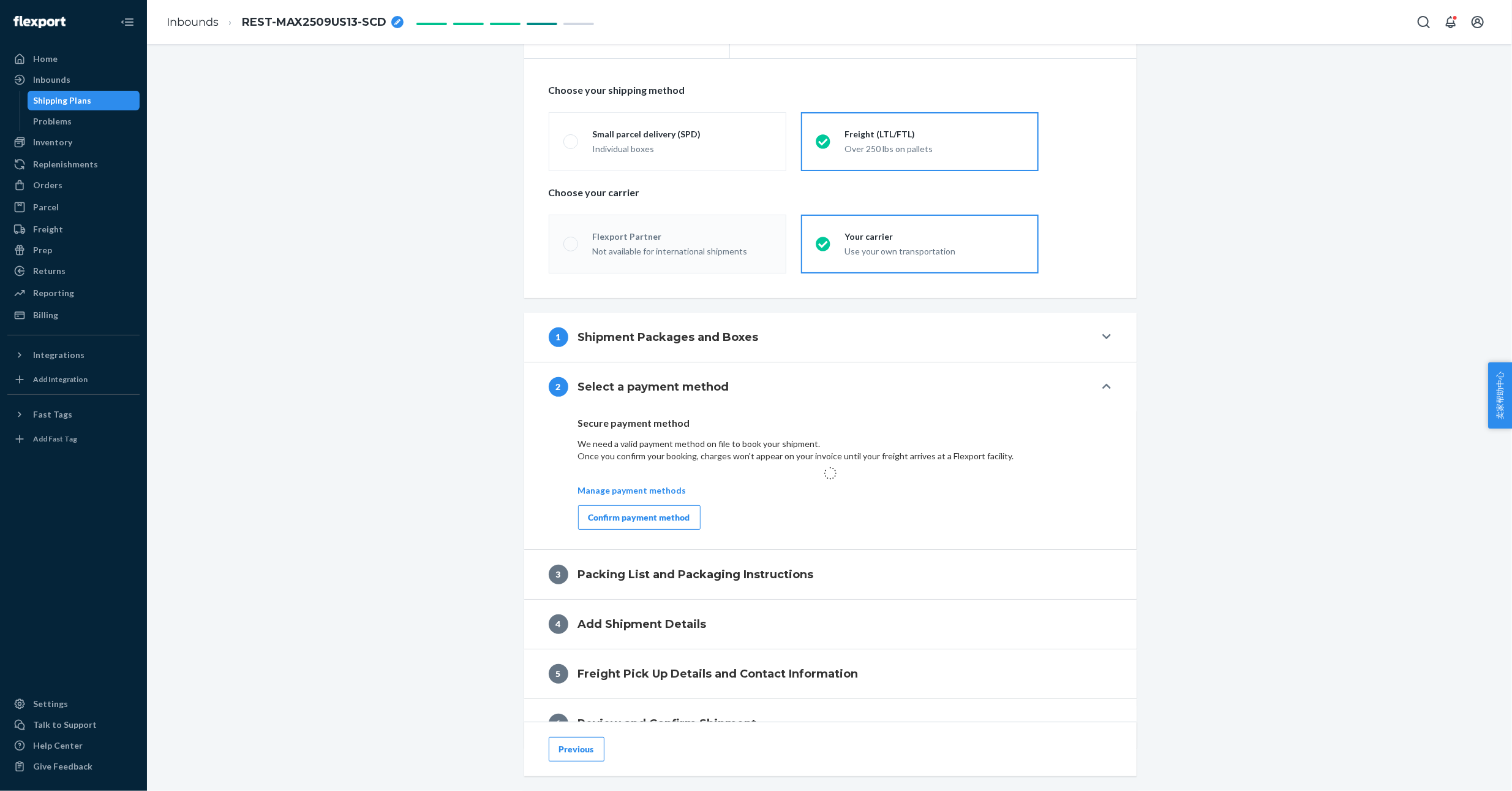
click at [656, 519] on div "Confirm payment method" at bounding box center [639, 517] width 101 height 12
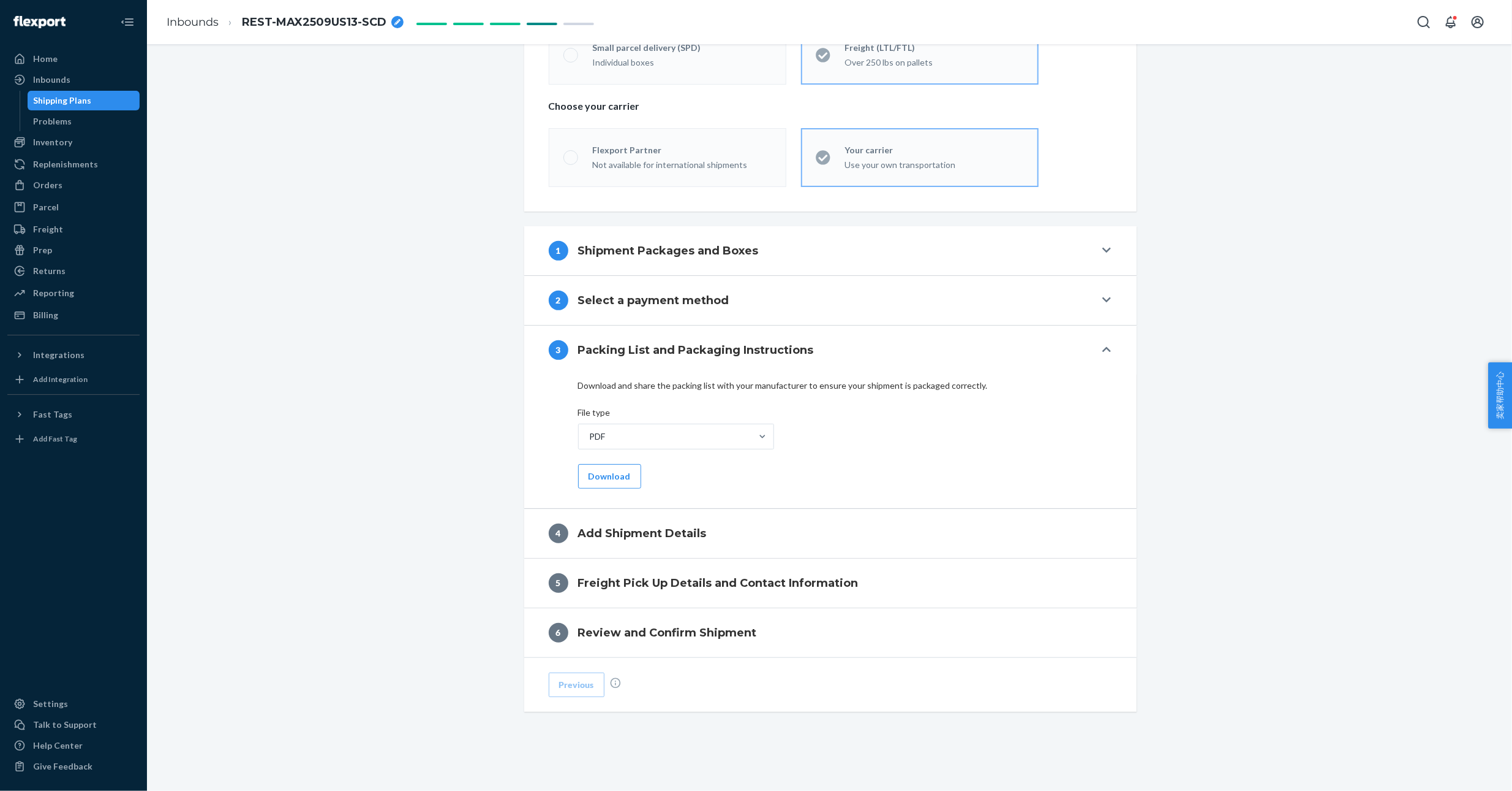
scroll to position [271, 0]
click at [611, 474] on button "Download" at bounding box center [610, 474] width 63 height 25
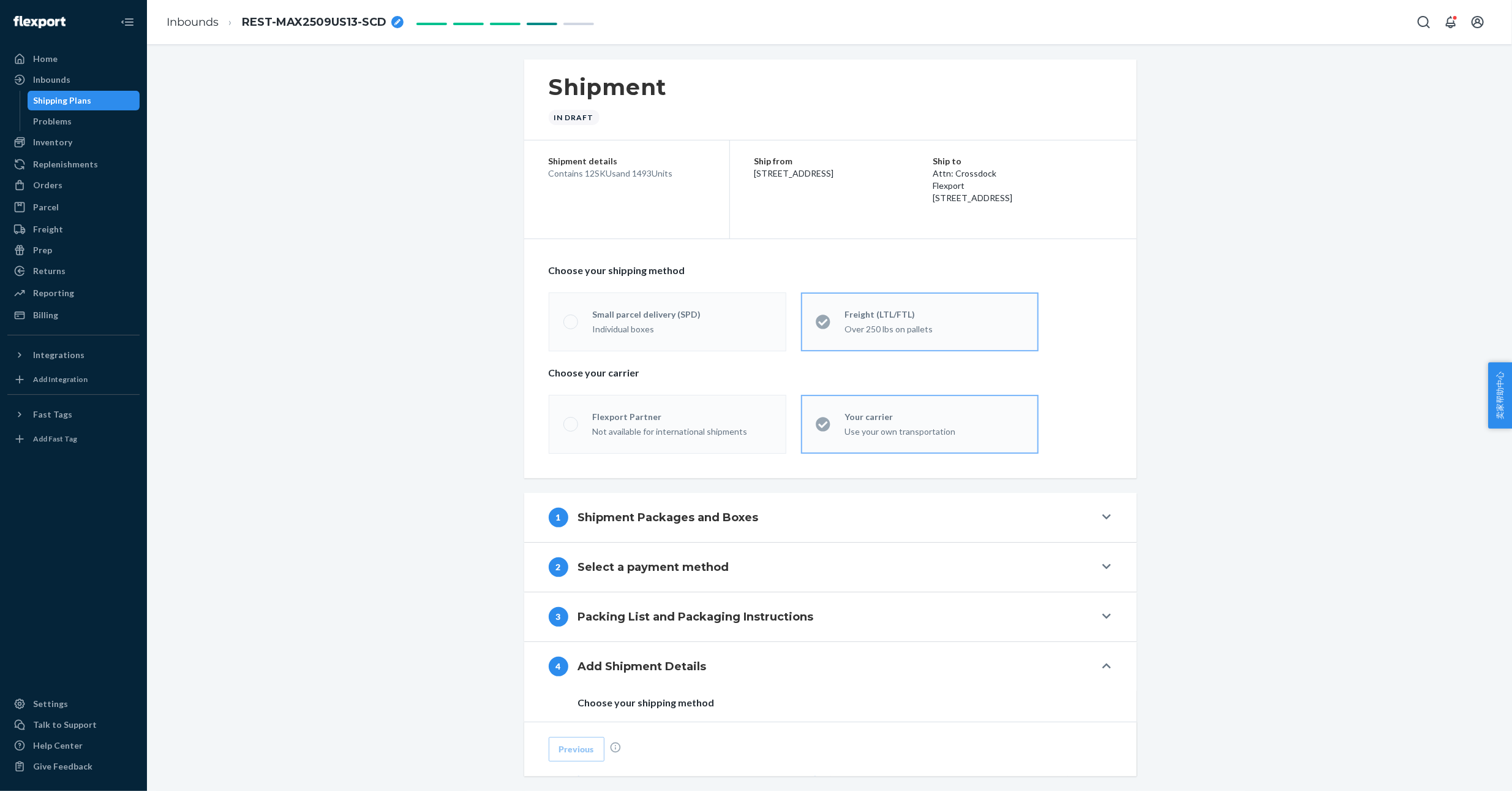
scroll to position [0, 0]
click at [1025, 510] on div "1 Shipment Packages and Boxes" at bounding box center [822, 520] width 547 height 20
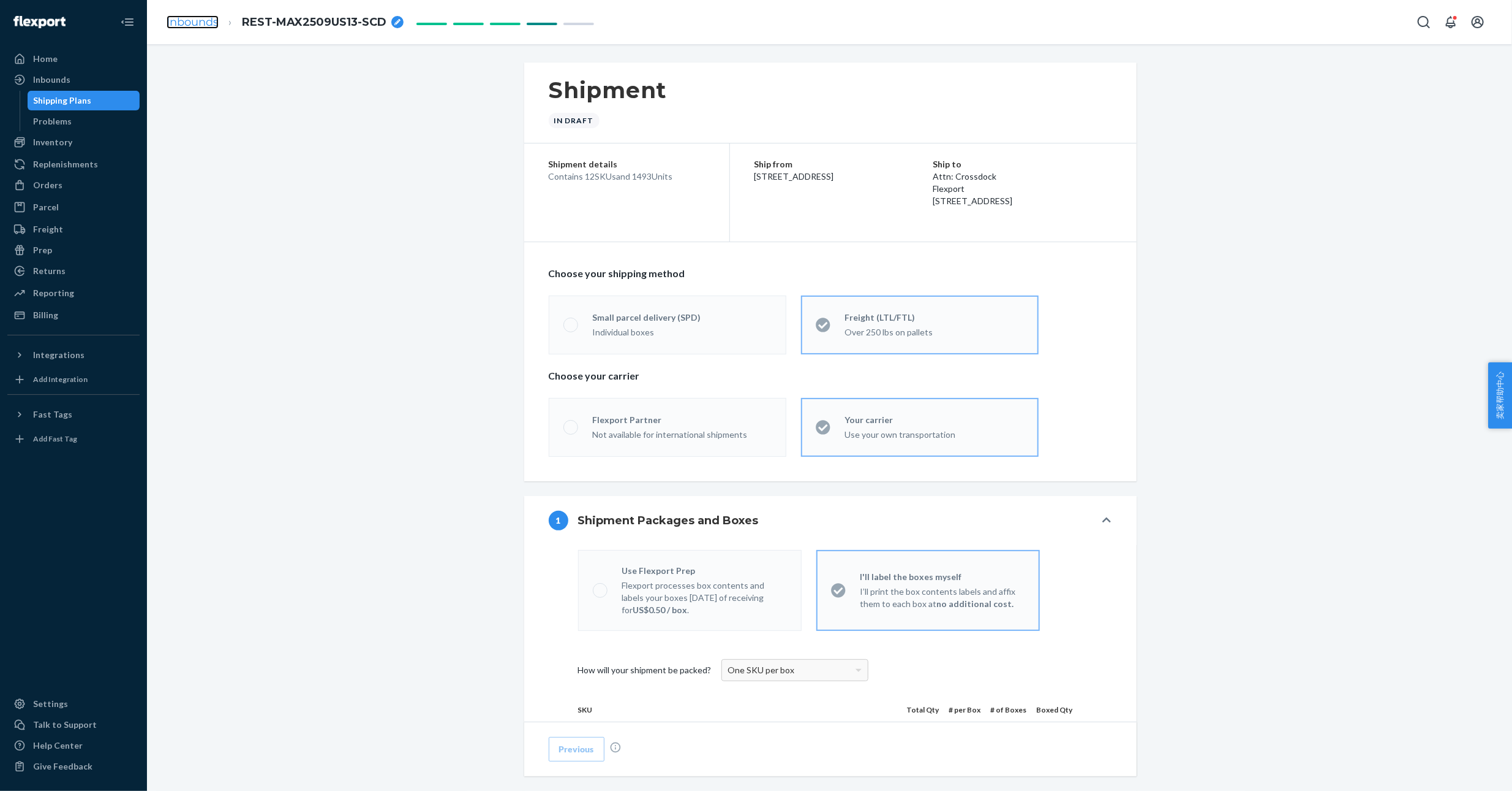
click at [207, 20] on link "Inbounds" at bounding box center [192, 22] width 52 height 14
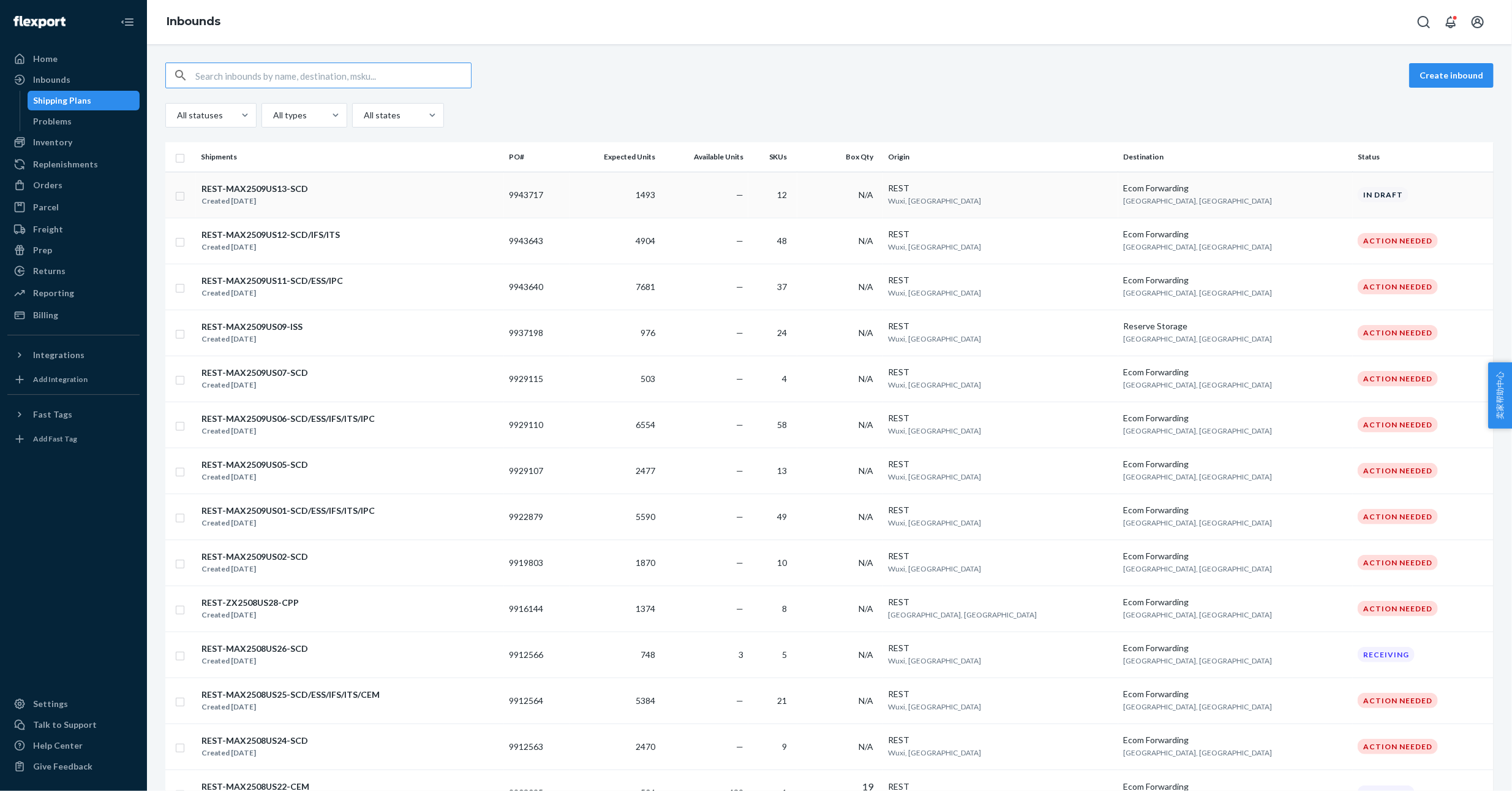
click at [179, 193] on input "checkbox" at bounding box center [179, 195] width 9 height 13
click at [1370, 73] on div "Delete" at bounding box center [1369, 75] width 40 height 12
checkbox input "false"
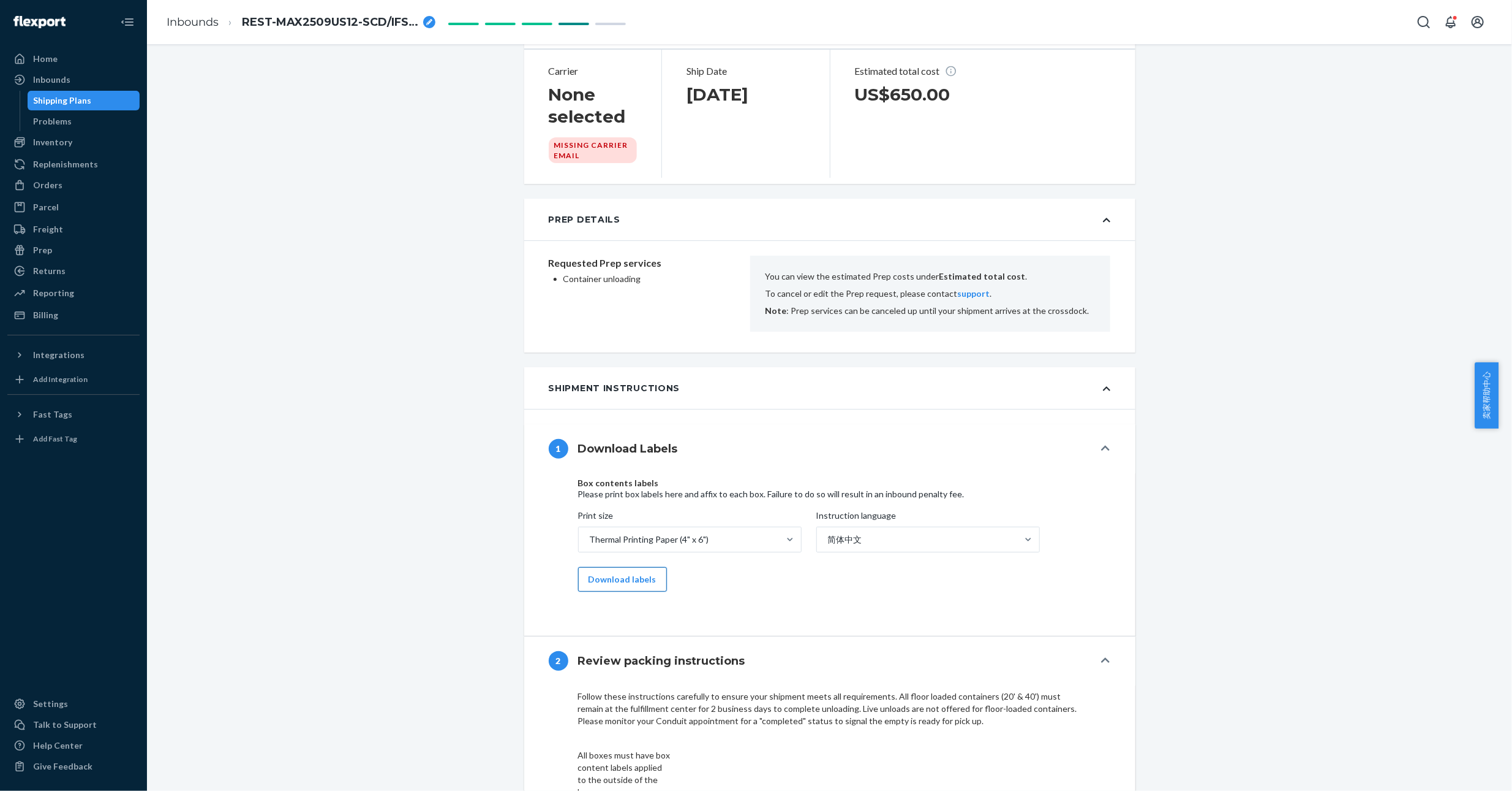
scroll to position [551, 0]
click at [621, 589] on button "Download labels" at bounding box center [623, 579] width 89 height 25
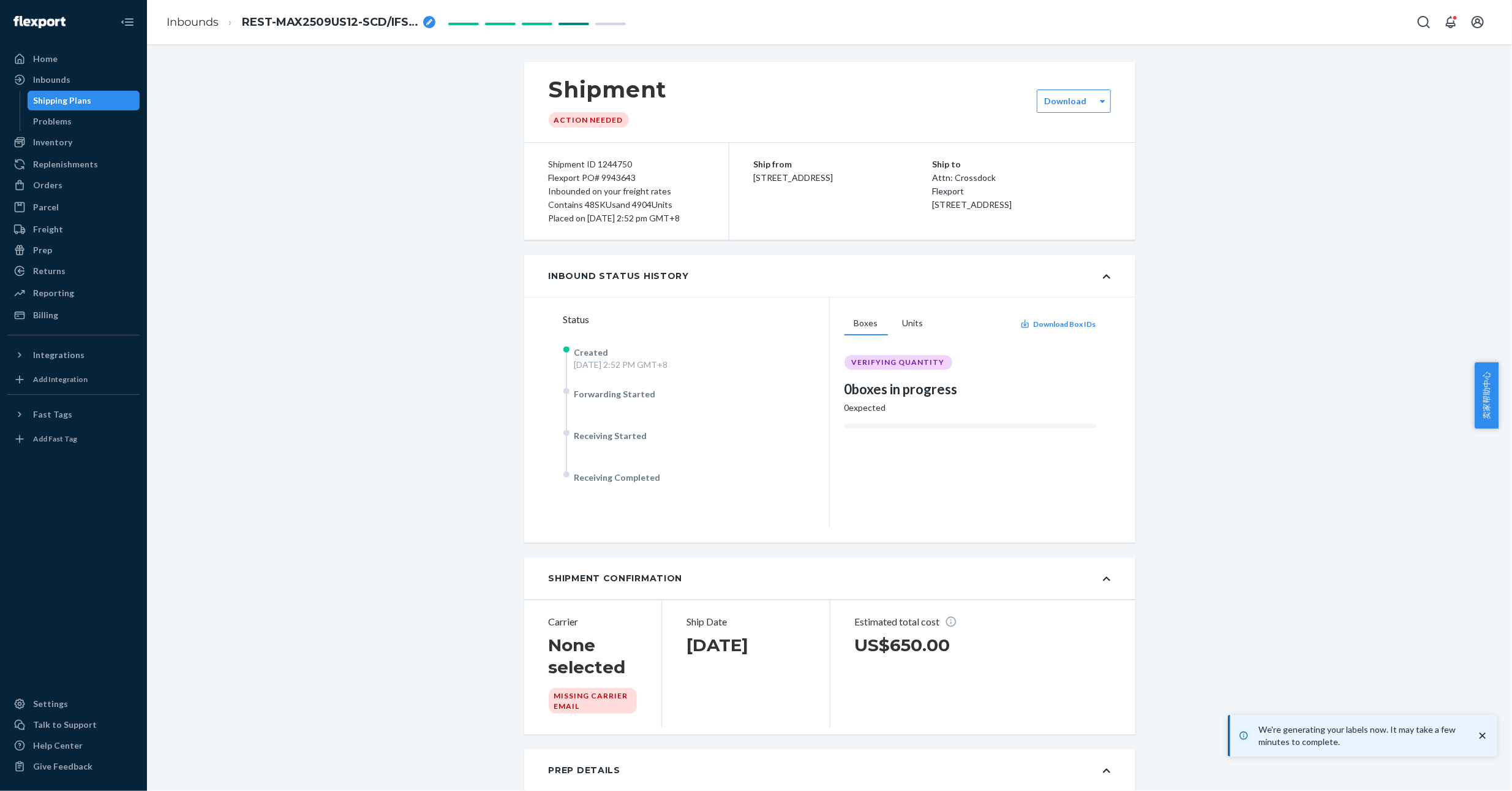
scroll to position [0, 0]
click at [611, 177] on div "Flexport PO# 9943643" at bounding box center [627, 178] width 155 height 14
copy div "9943643"
